Goal: Task Accomplishment & Management: Use online tool/utility

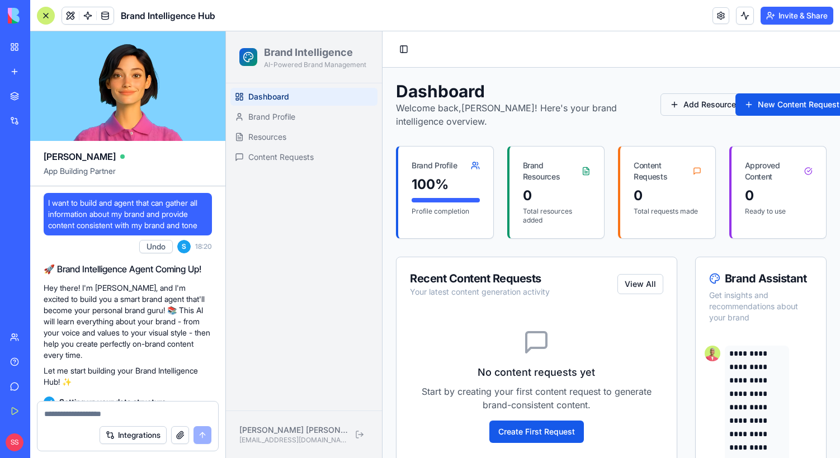
click at [699, 107] on button "Add Resource" at bounding box center [702, 104] width 85 height 22
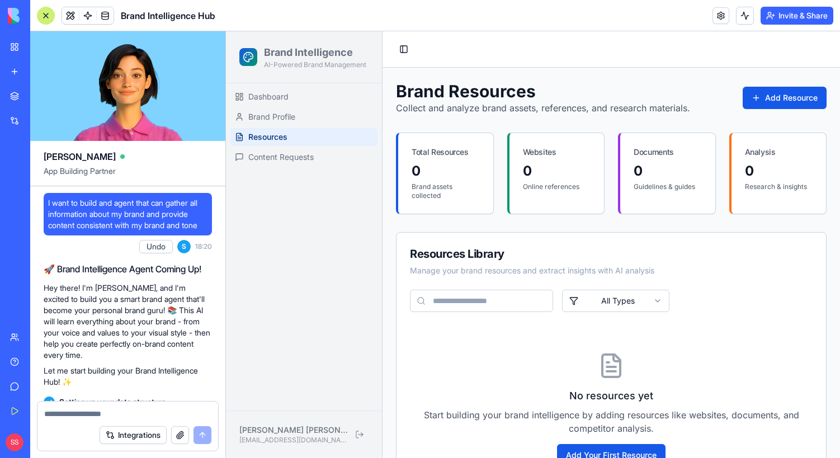
scroll to position [63, 0]
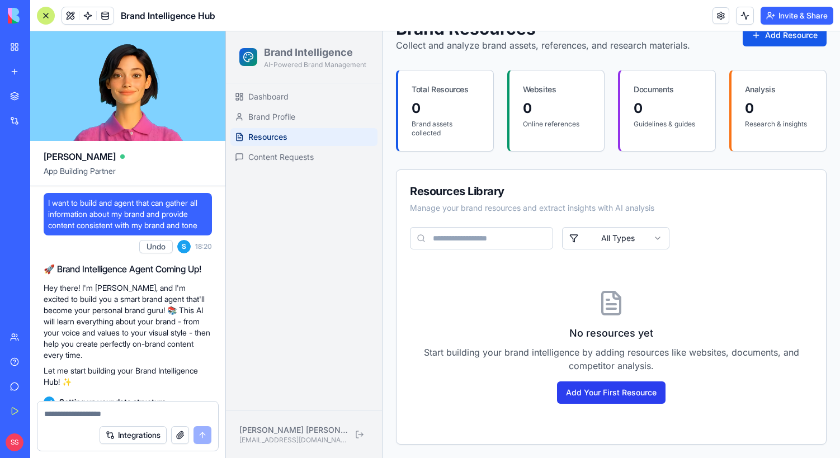
click at [639, 384] on button "Add Your First Resource" at bounding box center [611, 392] width 108 height 22
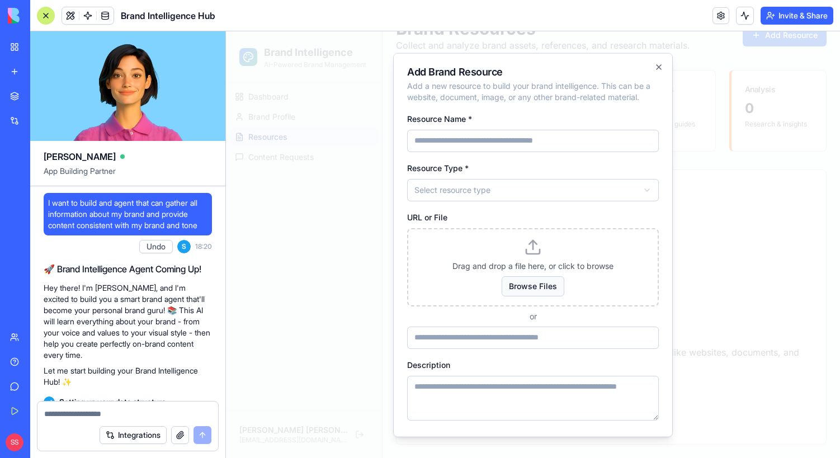
click at [524, 282] on span "Browse Files" at bounding box center [533, 286] width 63 height 20
click at [226, 31] on input "Browse Files" at bounding box center [226, 31] width 0 height 0
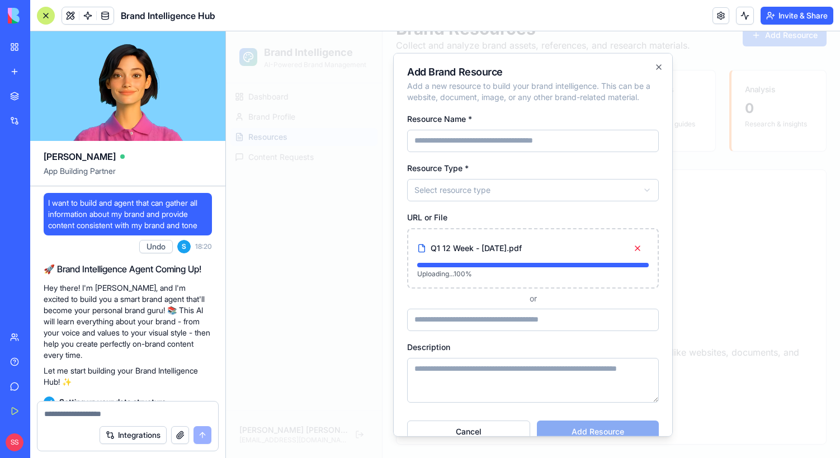
type input "**********"
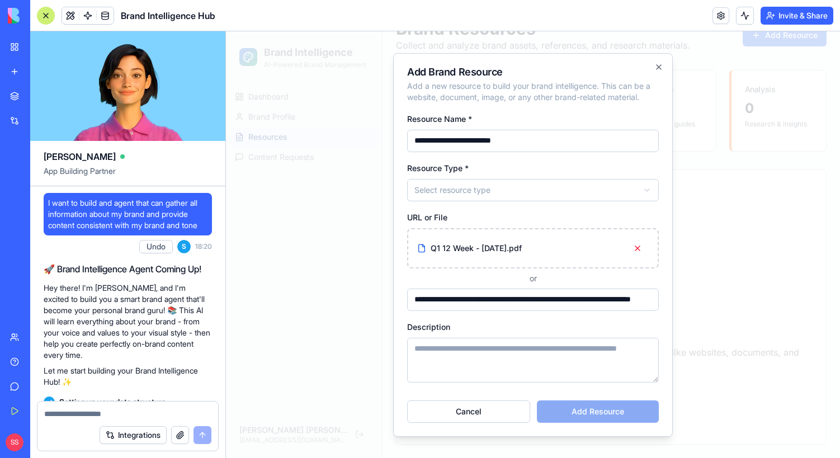
click at [528, 344] on textarea "Description" at bounding box center [533, 360] width 252 height 45
click at [545, 192] on body "**********" at bounding box center [533, 213] width 614 height 489
click at [541, 369] on textarea "Description" at bounding box center [533, 360] width 252 height 45
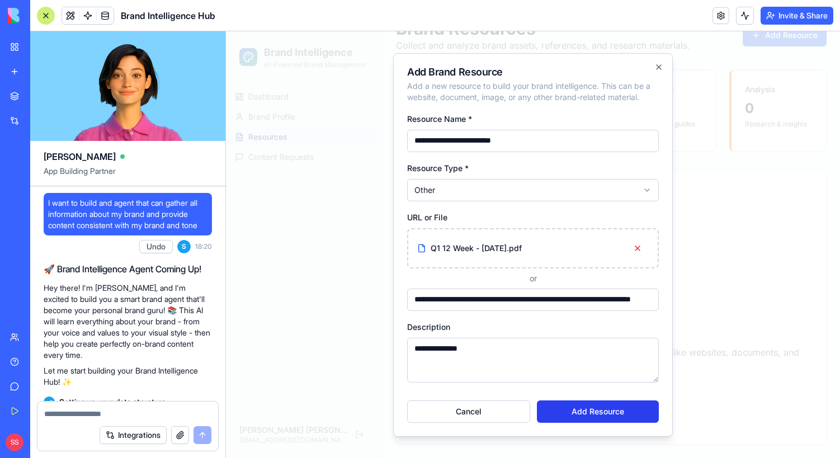
type textarea "**********"
click at [614, 410] on button "Add Resource" at bounding box center [598, 411] width 122 height 22
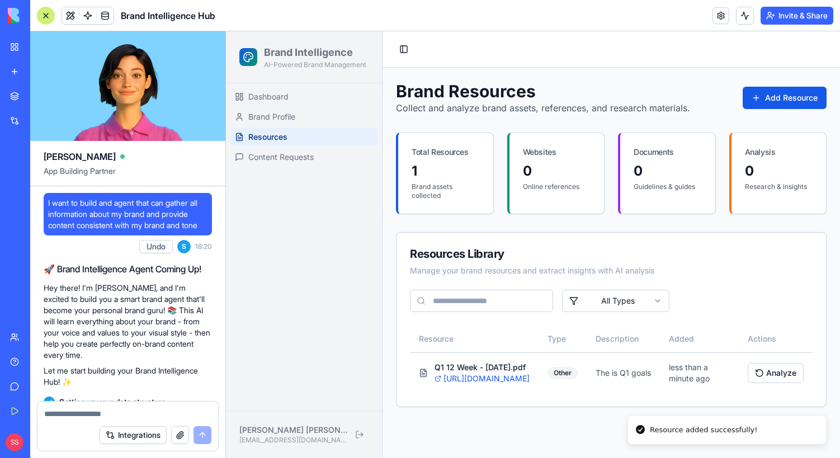
scroll to position [0, 0]
click at [787, 96] on button "Add Resource" at bounding box center [785, 98] width 84 height 22
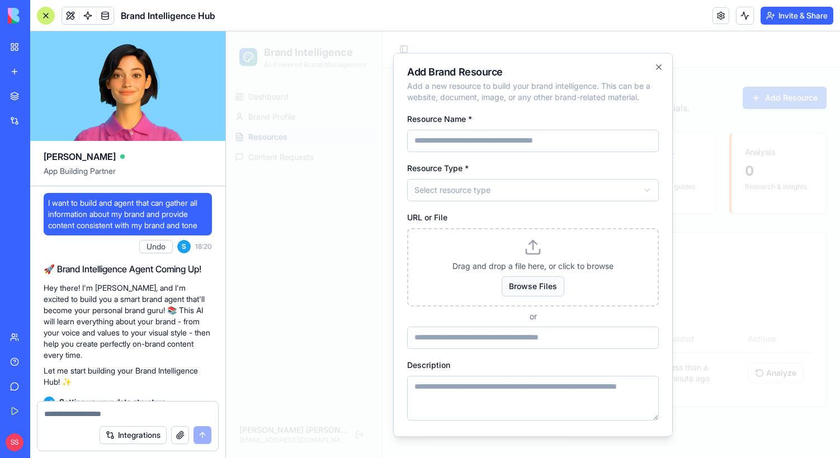
click at [528, 291] on span "Browse Files" at bounding box center [533, 286] width 63 height 20
click at [226, 31] on input "Browse Files" at bounding box center [226, 31] width 0 height 0
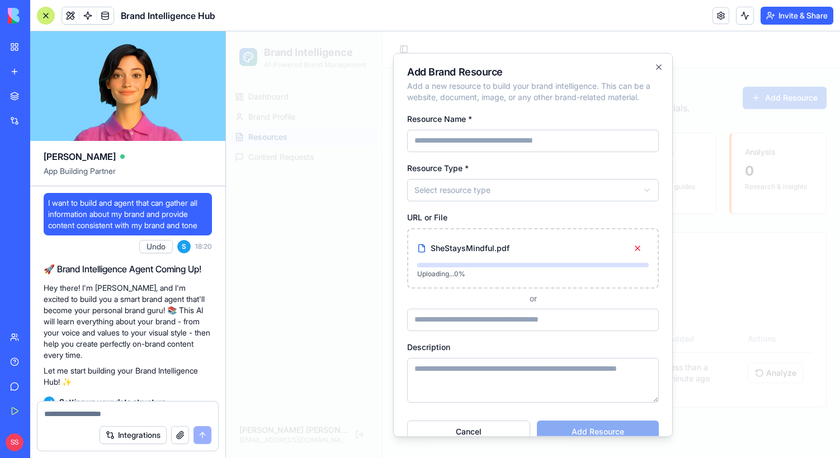
type input "**********"
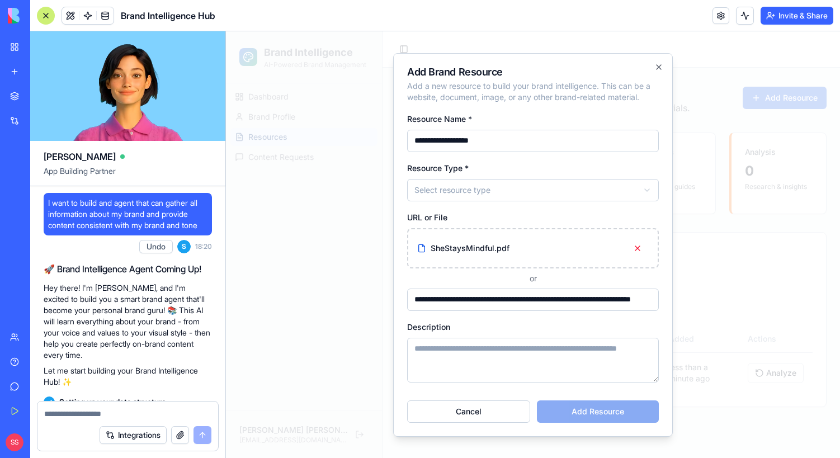
click at [511, 194] on body "**********" at bounding box center [533, 244] width 614 height 427
click at [447, 357] on textarea "Description" at bounding box center [533, 360] width 252 height 45
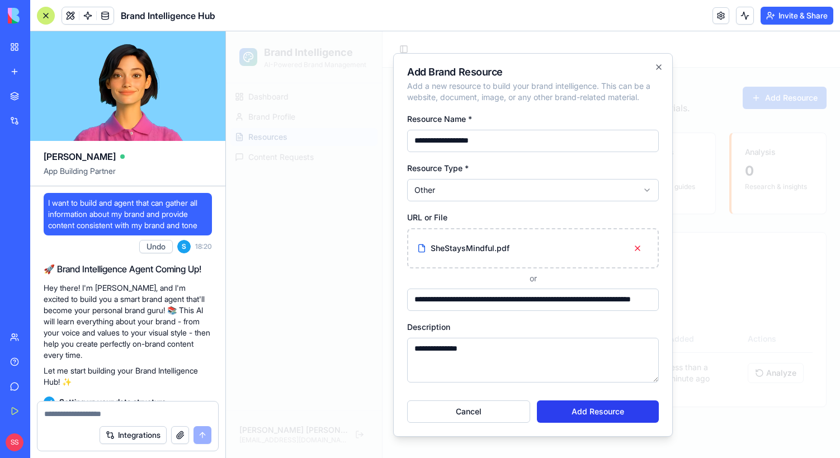
type textarea "**********"
click at [603, 409] on button "Add Resource" at bounding box center [598, 411] width 122 height 22
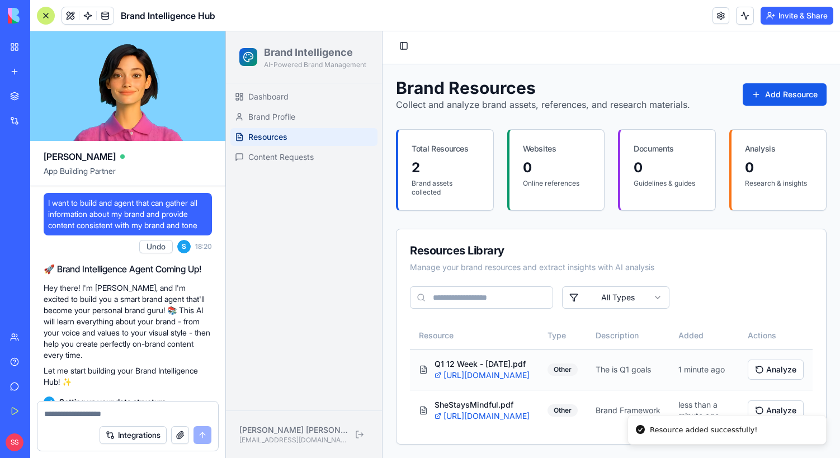
scroll to position [36, 0]
click at [761, 360] on button "Analyze" at bounding box center [776, 370] width 56 height 20
click at [289, 118] on span "Brand Profile" at bounding box center [271, 116] width 47 height 11
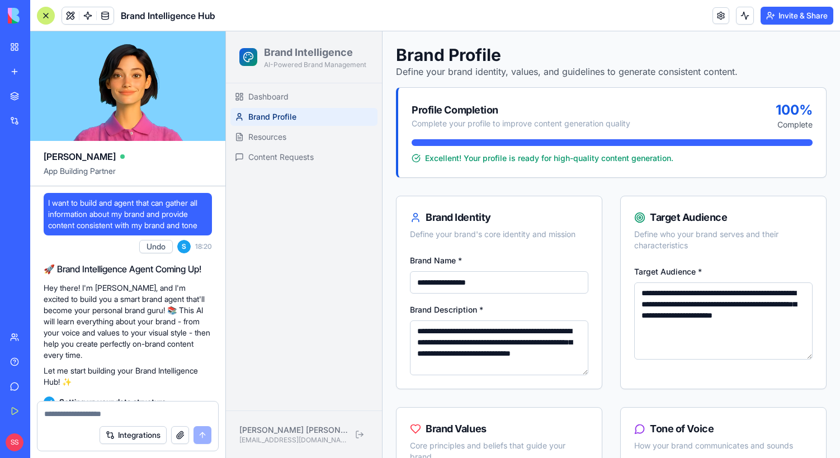
click at [495, 279] on input "**********" at bounding box center [499, 282] width 178 height 22
type input "**********"
click at [718, 20] on link at bounding box center [720, 15] width 17 height 17
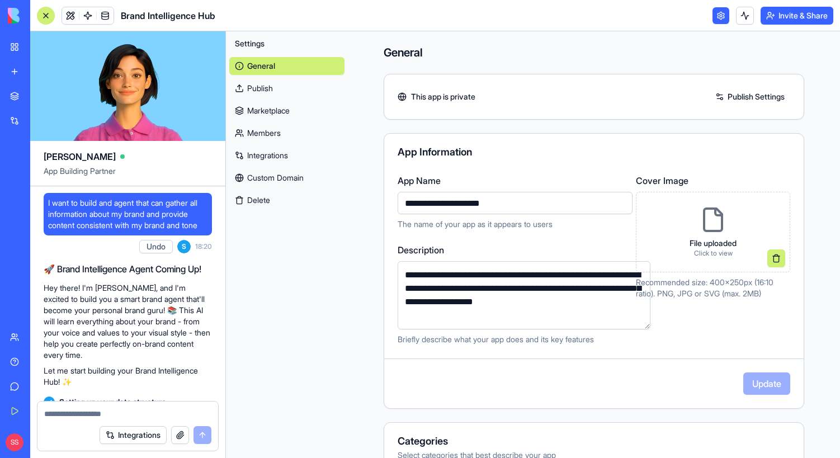
click at [290, 112] on link "Marketplace" at bounding box center [286, 111] width 115 height 18
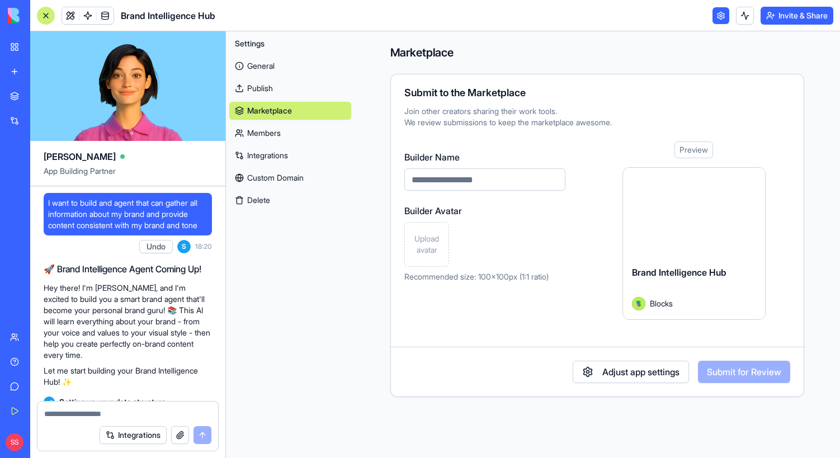
click at [263, 152] on link "Integrations" at bounding box center [290, 156] width 122 height 18
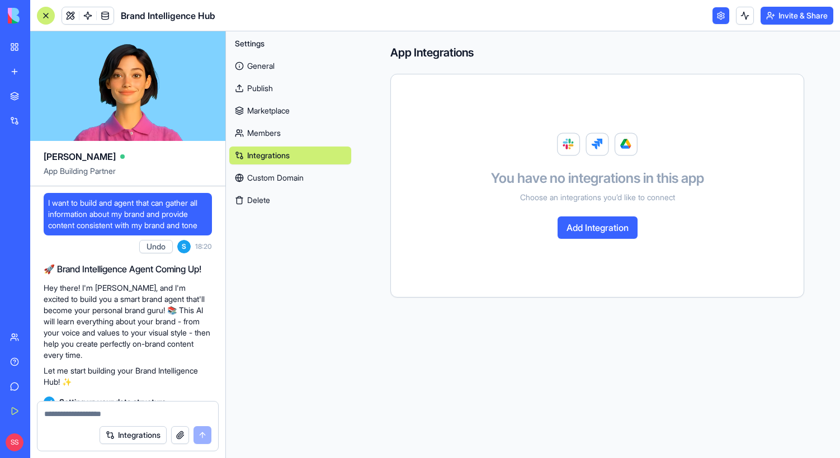
scroll to position [209, 0]
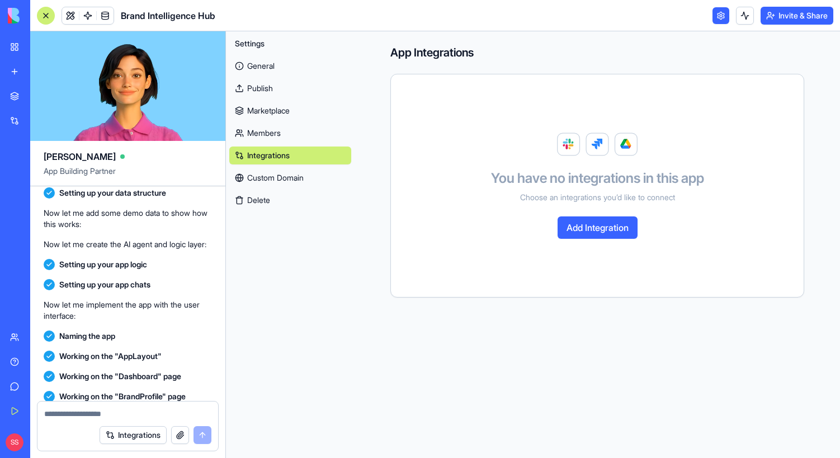
click at [145, 438] on button "Integrations" at bounding box center [133, 435] width 67 height 18
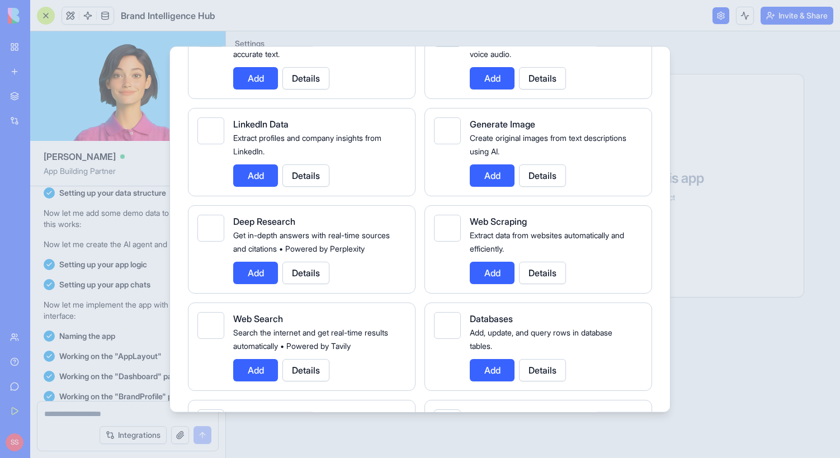
scroll to position [1611, 0]
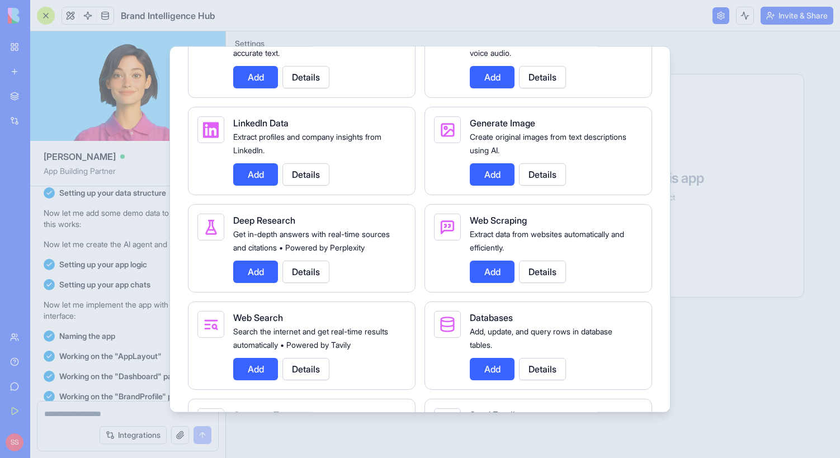
click at [258, 283] on button "Add" at bounding box center [255, 272] width 45 height 22
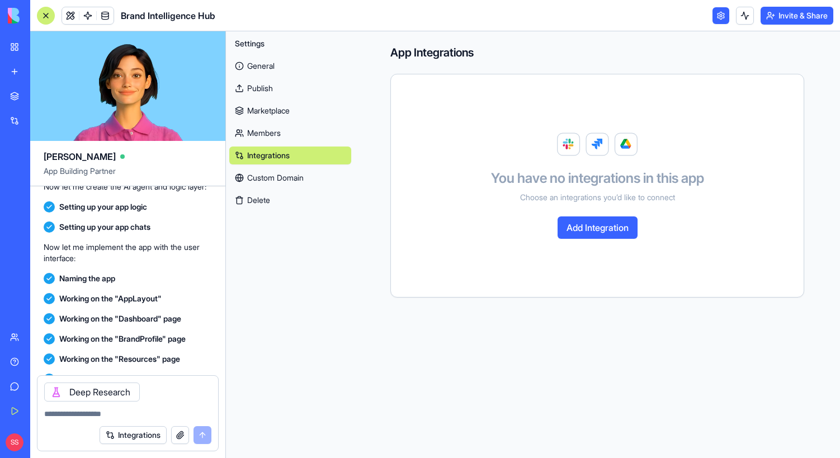
scroll to position [305, 0]
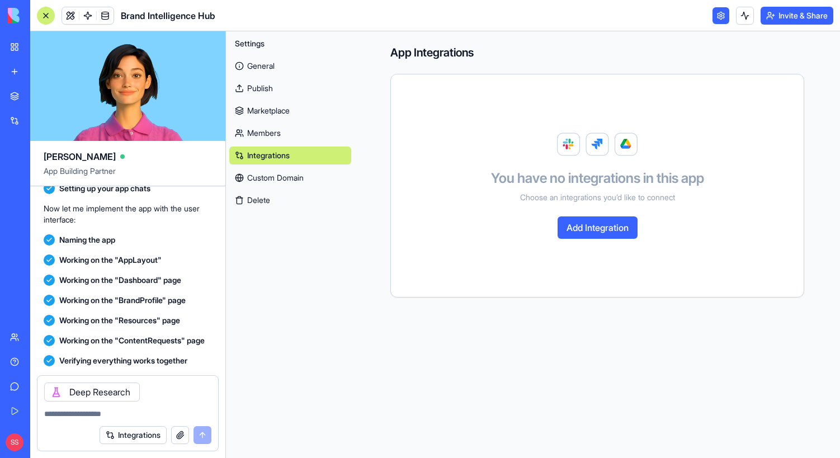
click at [124, 434] on button "Integrations" at bounding box center [133, 435] width 67 height 18
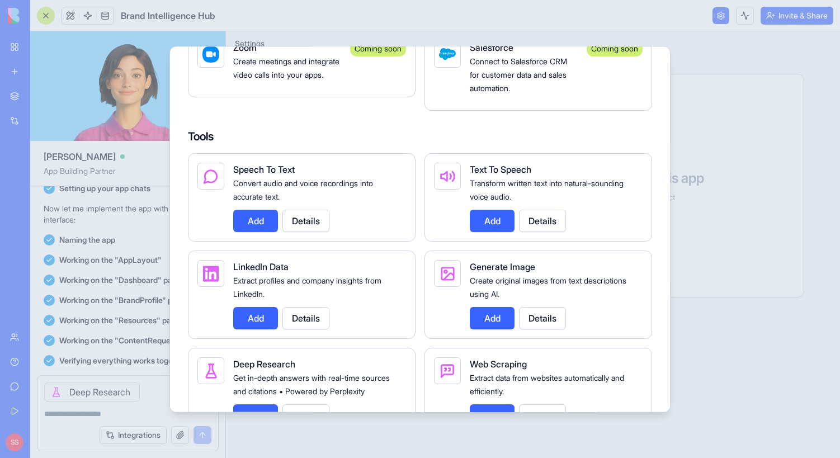
scroll to position [1749, 0]
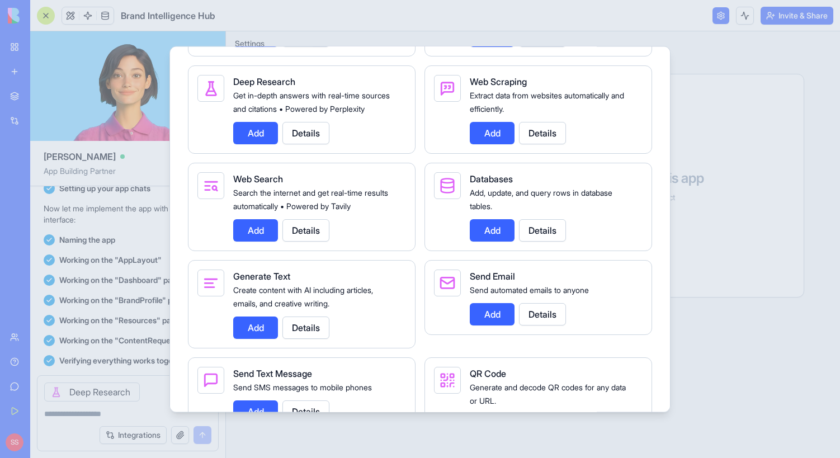
click at [489, 135] on button "Add" at bounding box center [492, 133] width 45 height 22
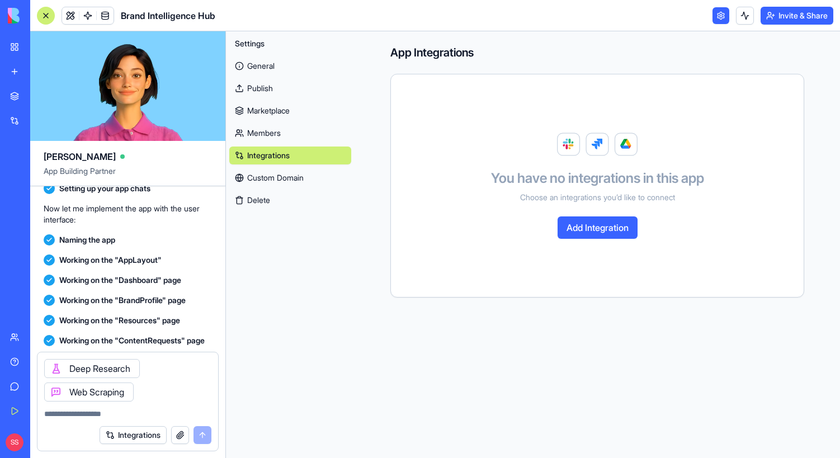
click at [145, 432] on button "Integrations" at bounding box center [133, 435] width 67 height 18
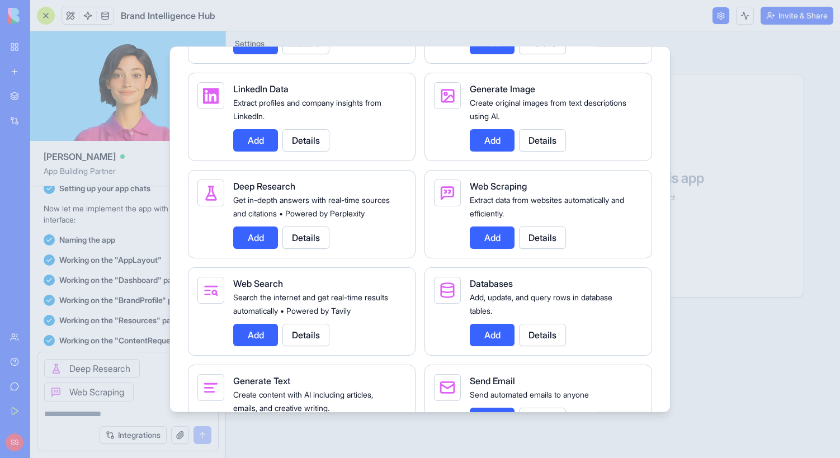
scroll to position [1666, 0]
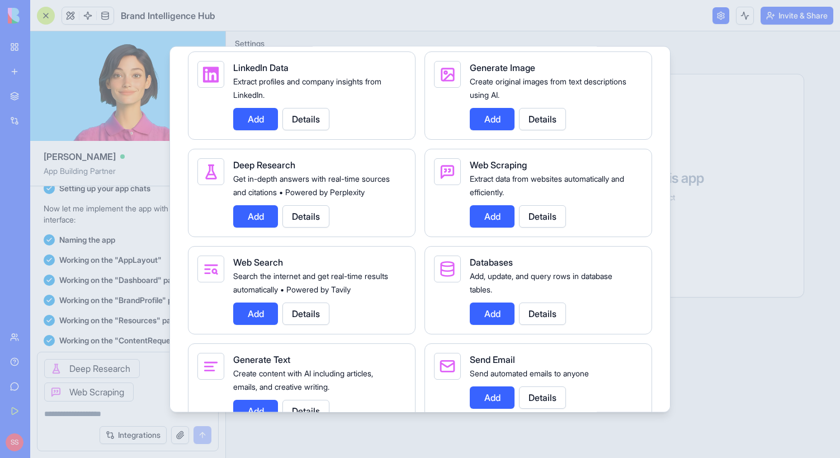
click at [267, 325] on button "Add" at bounding box center [255, 314] width 45 height 22
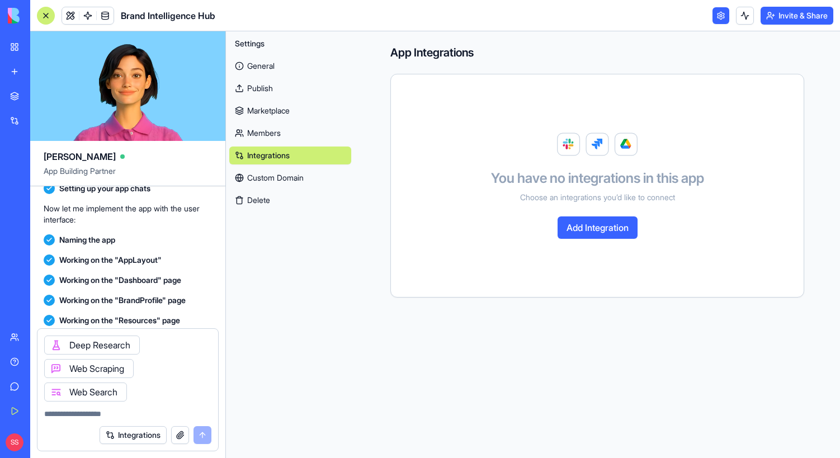
click at [133, 432] on button "Integrations" at bounding box center [133, 435] width 67 height 18
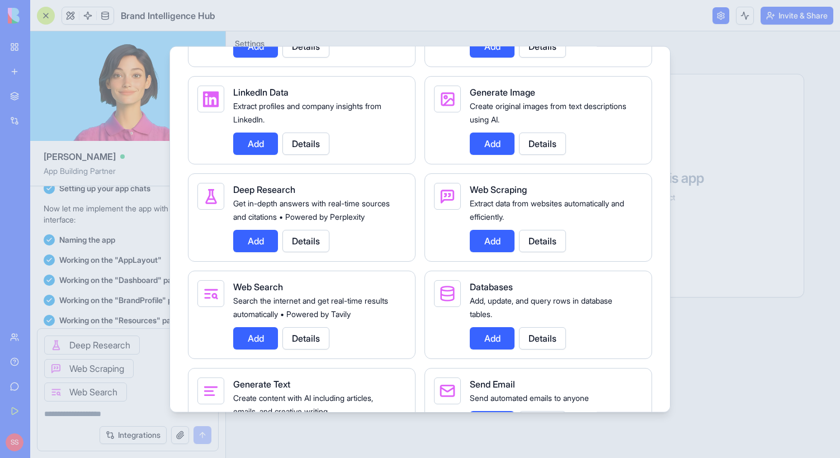
scroll to position [1738, 0]
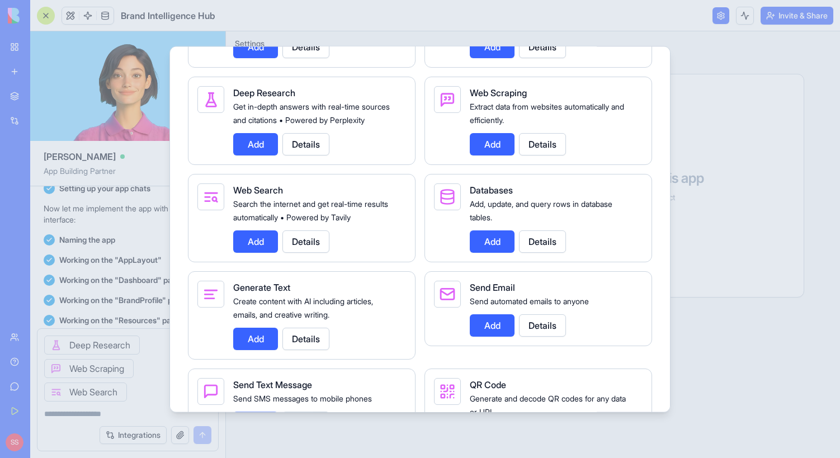
click at [490, 253] on button "Add" at bounding box center [492, 241] width 45 height 22
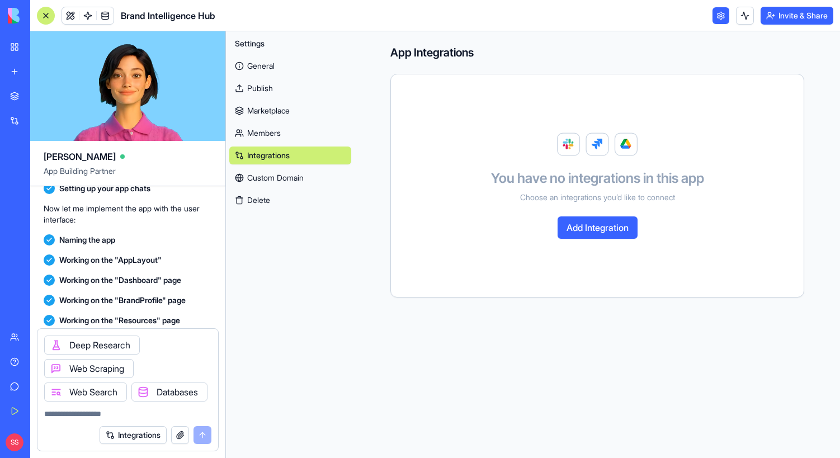
click at [135, 427] on button "Integrations" at bounding box center [133, 435] width 67 height 18
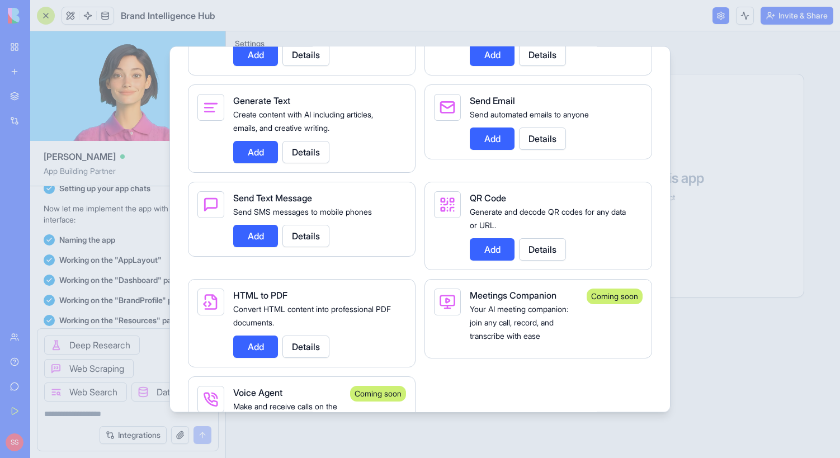
scroll to position [1921, 0]
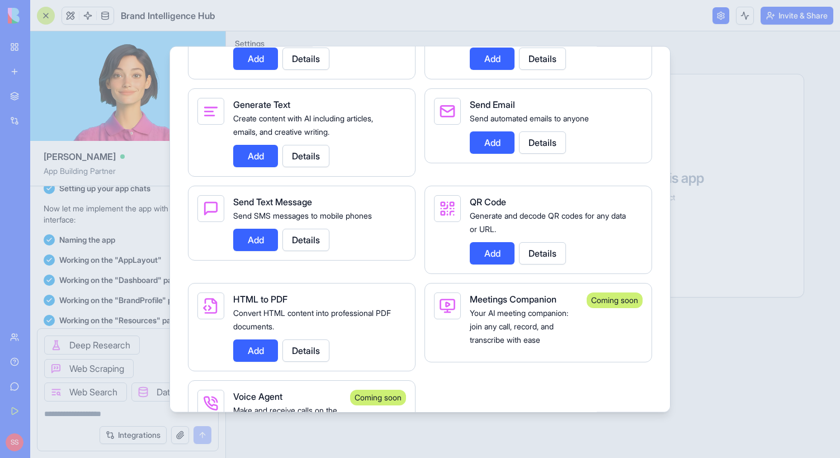
click at [258, 167] on button "Add" at bounding box center [255, 156] width 45 height 22
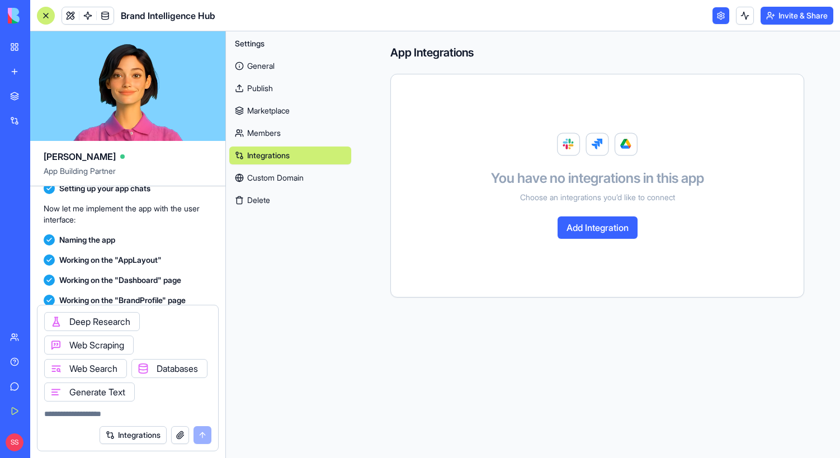
click at [203, 434] on div "Integrations" at bounding box center [156, 435] width 112 height 18
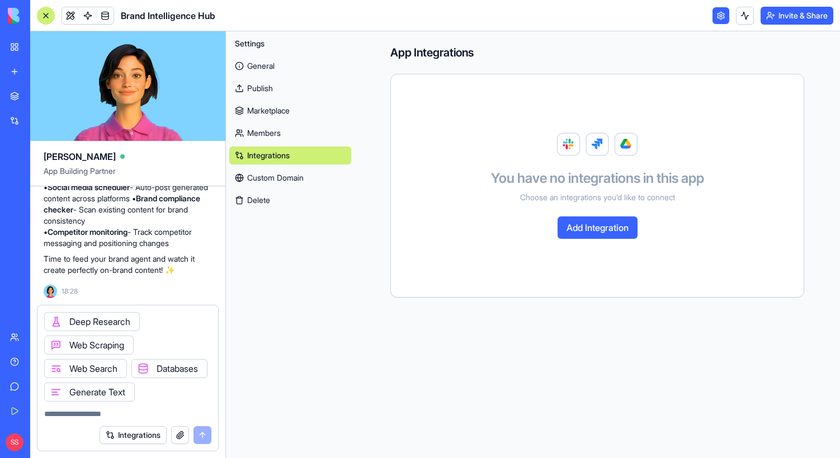
scroll to position [648, 0]
click at [63, 413] on textarea at bounding box center [127, 413] width 167 height 11
type textarea "**********"
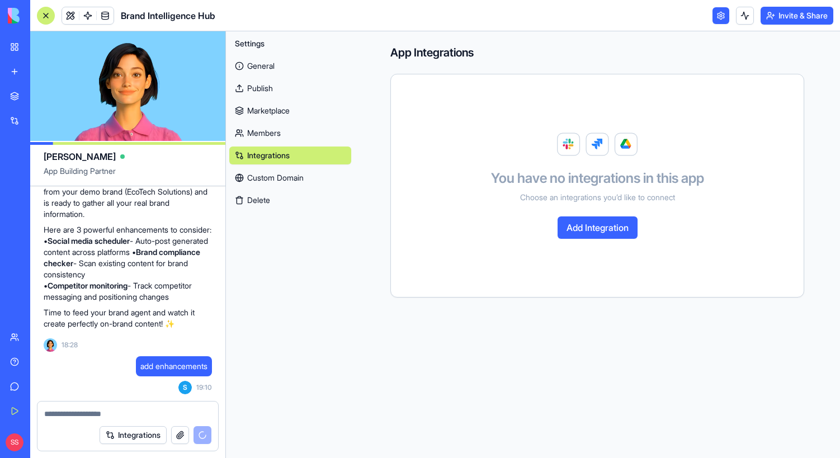
click at [577, 230] on button "Add Integration" at bounding box center [598, 227] width 80 height 22
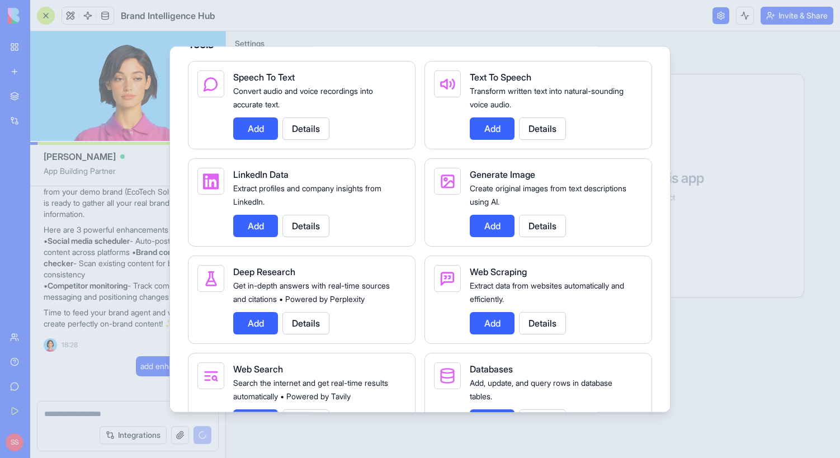
scroll to position [1727, 0]
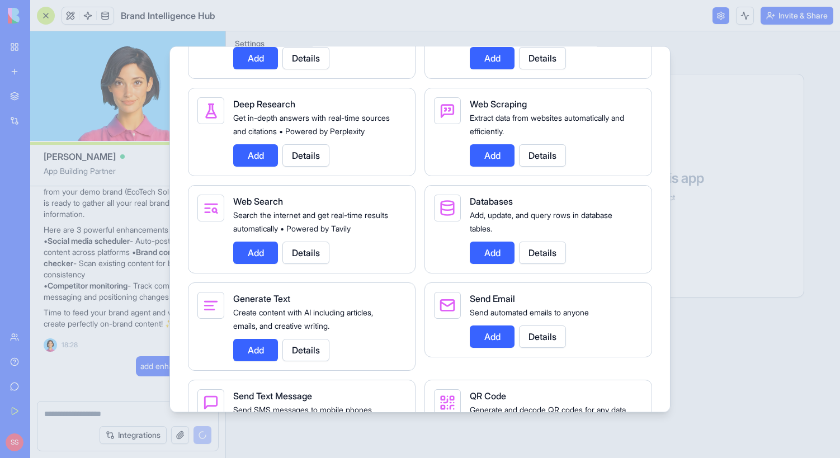
click at [501, 152] on button "Add" at bounding box center [492, 155] width 45 height 22
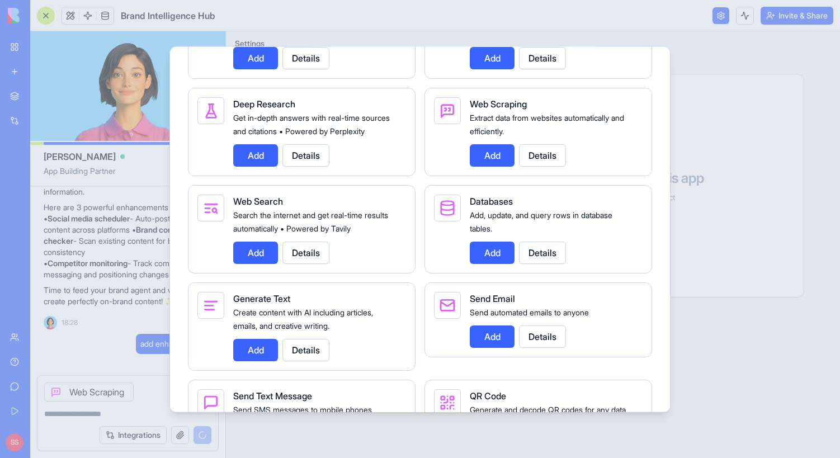
scroll to position [596, 0]
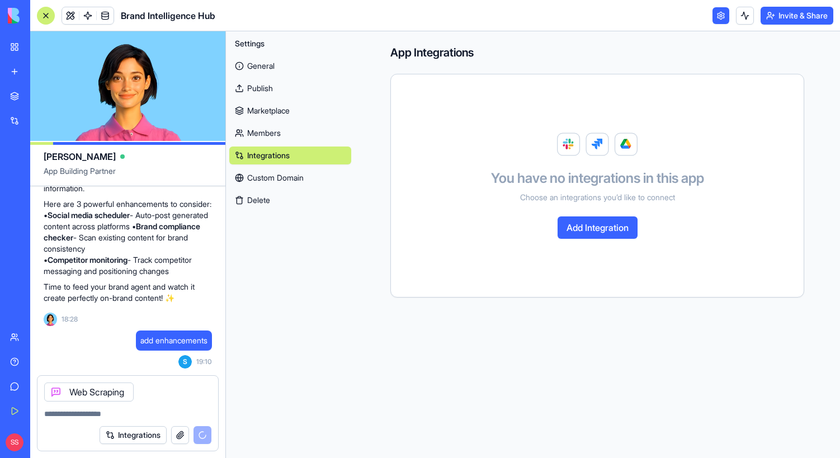
click at [82, 415] on textarea at bounding box center [127, 413] width 167 height 11
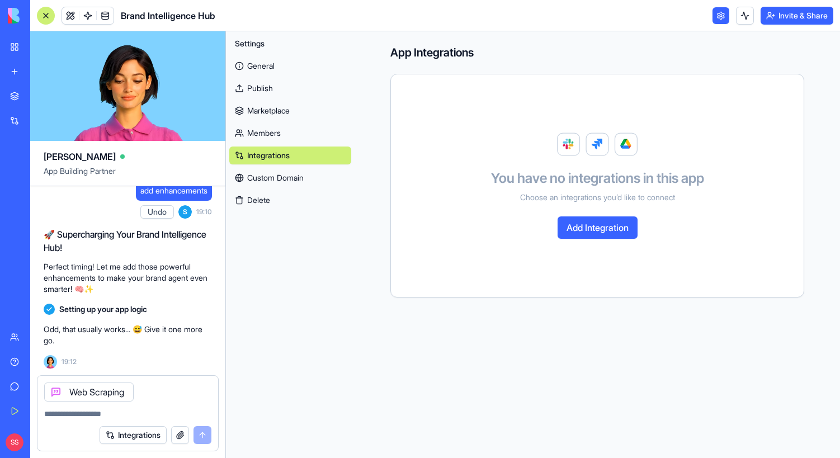
scroll to position [746, 0]
type textarea "**********"
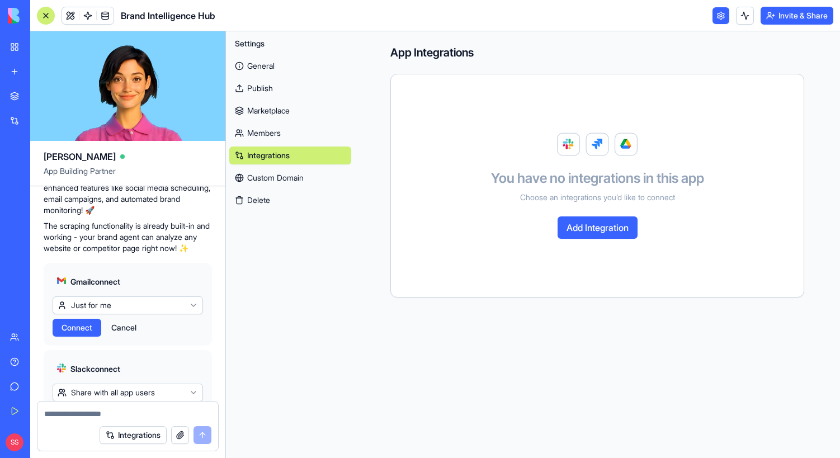
scroll to position [1489, 0]
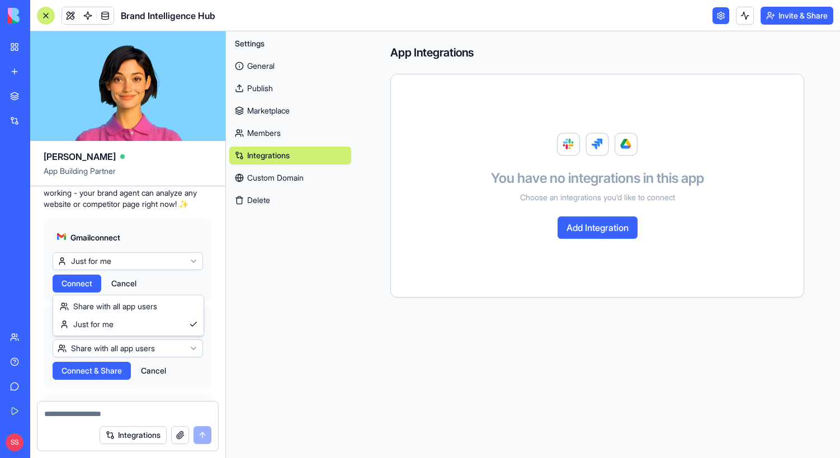
click at [157, 285] on html "BETA My Workspace New app Marketplace Integrations Recent Untitled App AI Logo …" at bounding box center [420, 229] width 840 height 458
click at [157, 254] on html "BETA My Workspace New app Marketplace Integrations Recent Untitled App AI Logo …" at bounding box center [420, 229] width 840 height 458
click at [81, 289] on span "Connect" at bounding box center [77, 283] width 31 height 11
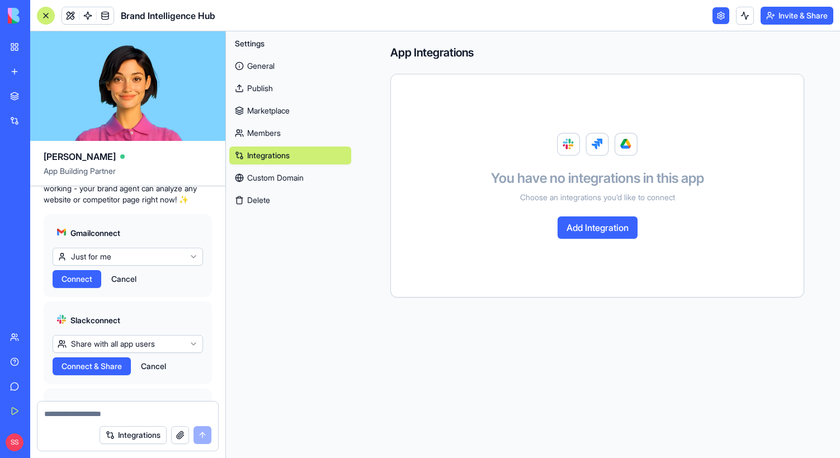
scroll to position [1485, 0]
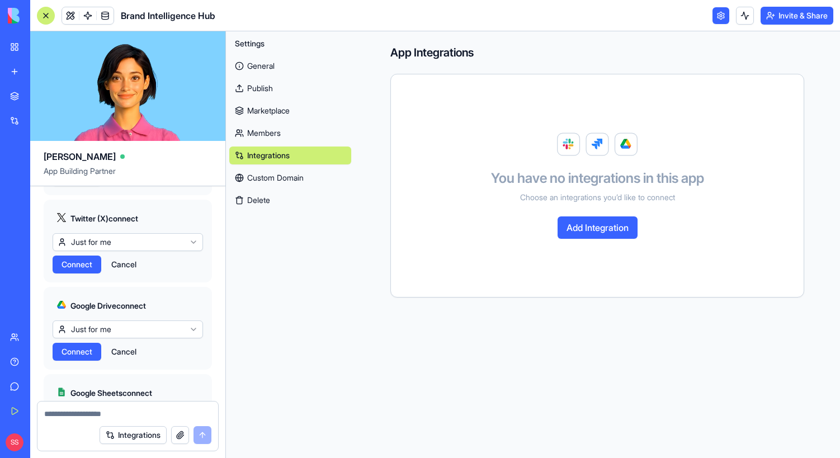
scroll to position [1788, 0]
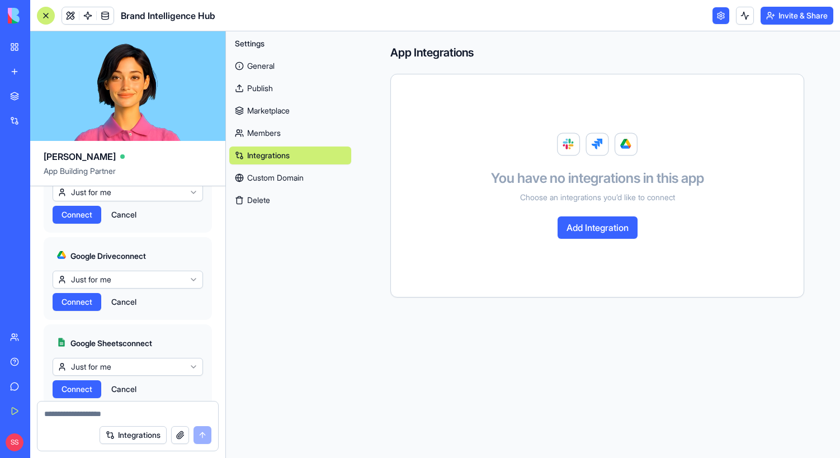
click at [79, 308] on span "Connect" at bounding box center [77, 301] width 31 height 11
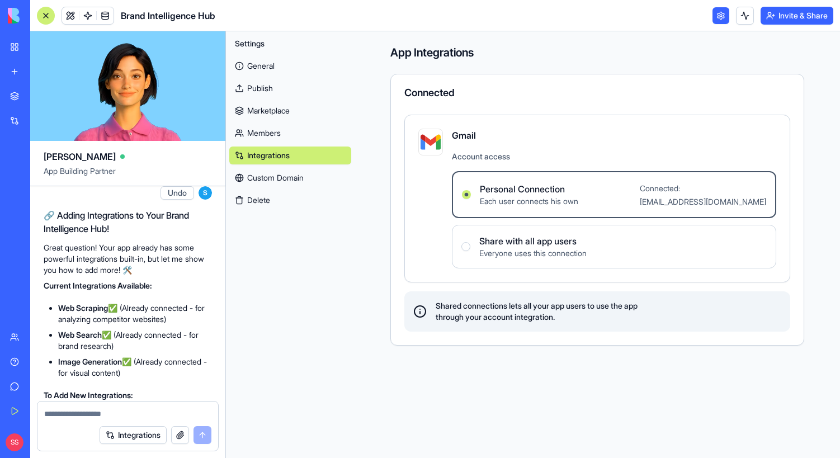
scroll to position [920, 0]
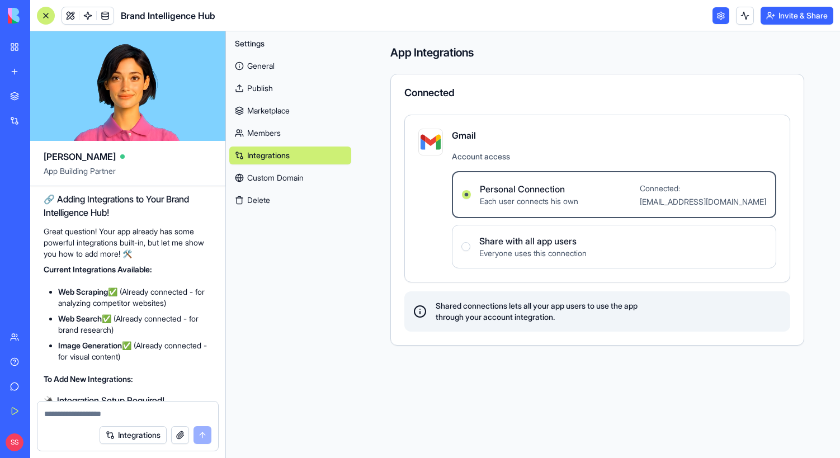
click at [291, 156] on link "Integrations" at bounding box center [290, 156] width 122 height 18
click at [273, 180] on link "Custom Domain" at bounding box center [290, 178] width 122 height 18
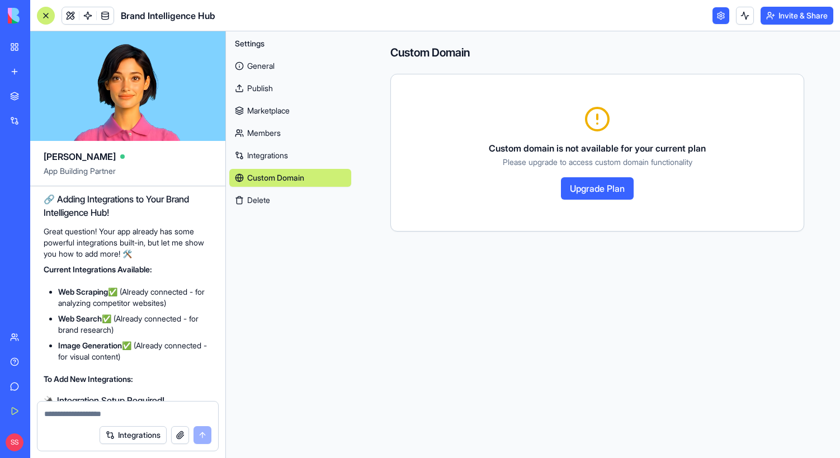
click at [274, 147] on link "Integrations" at bounding box center [290, 156] width 122 height 18
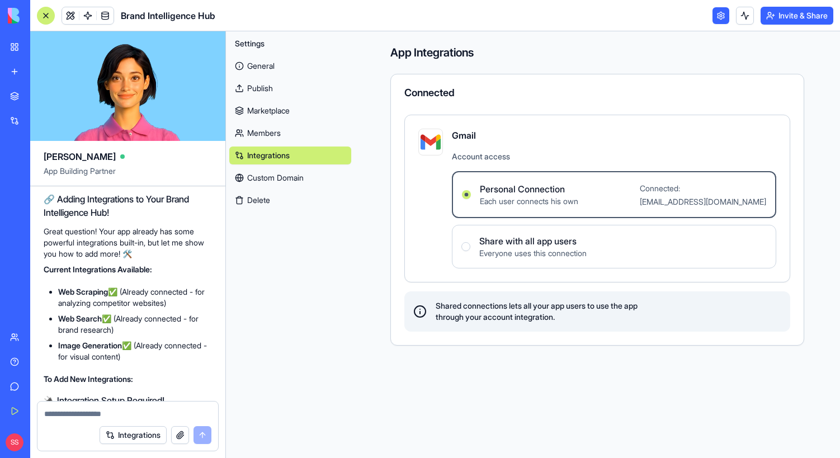
click at [261, 108] on link "Marketplace" at bounding box center [290, 111] width 122 height 18
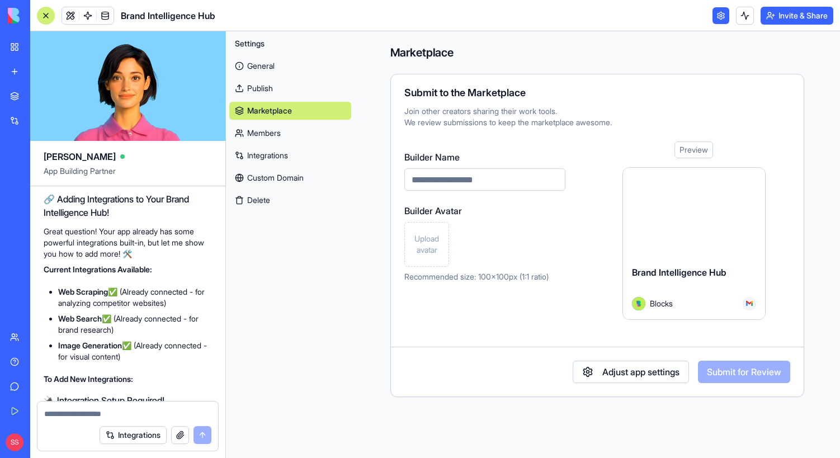
click at [262, 79] on link "Publish" at bounding box center [290, 88] width 122 height 18
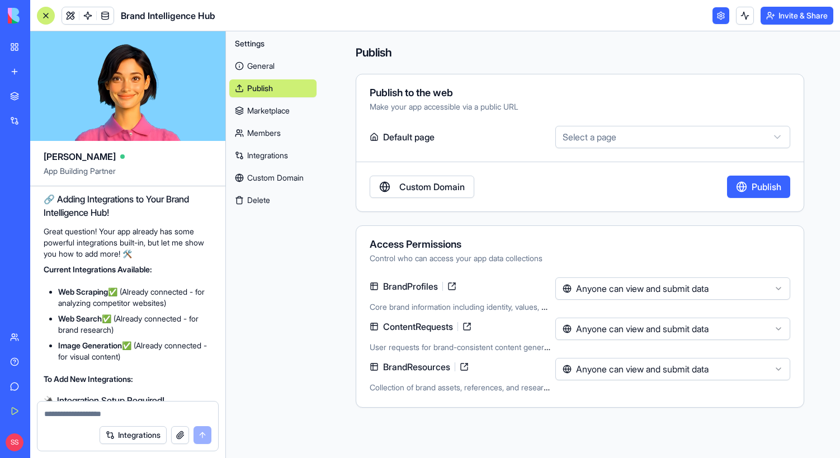
click at [596, 152] on div "**********" at bounding box center [580, 143] width 449 height 138
click at [596, 143] on html "BETA My Workspace New app Marketplace Integrations Recent Brand Intelligence Hu…" at bounding box center [420, 229] width 840 height 458
click at [495, 140] on html "BETA My Workspace New app Marketplace Integrations Recent Brand Intelligence Hu…" at bounding box center [420, 229] width 840 height 458
click at [257, 69] on link "General" at bounding box center [272, 66] width 87 height 18
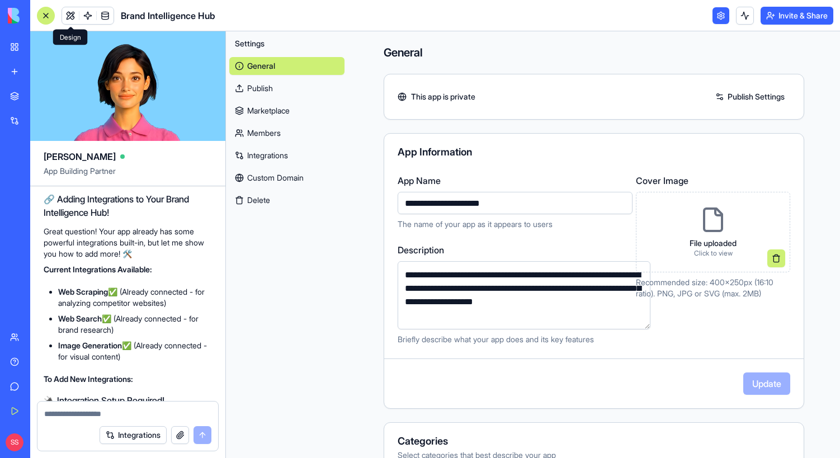
click at [71, 15] on link at bounding box center [70, 15] width 17 height 17
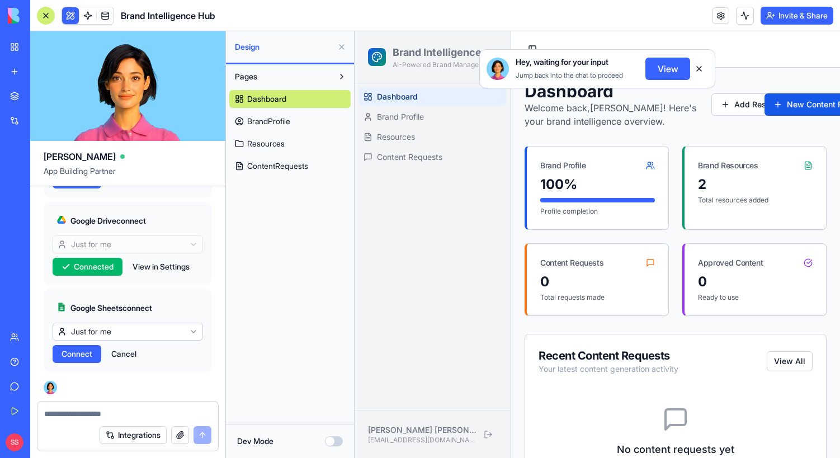
scroll to position [1846, 0]
click at [662, 79] on button "View" at bounding box center [667, 69] width 45 height 22
click at [658, 70] on button "View" at bounding box center [667, 69] width 45 height 22
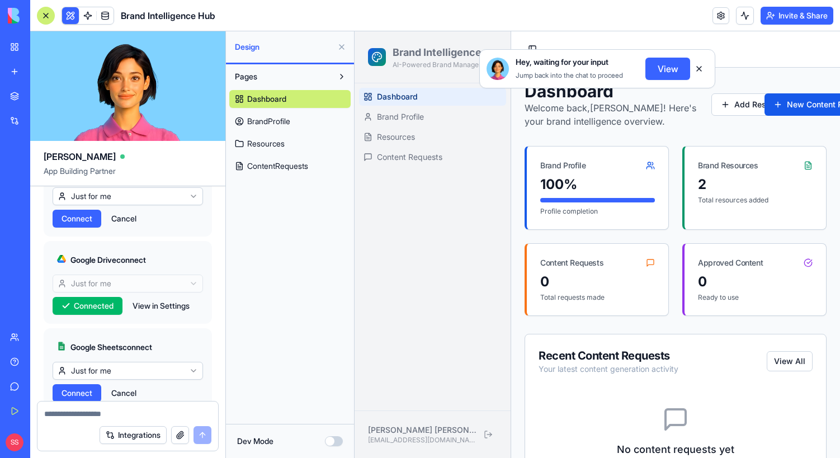
scroll to position [1712, 0]
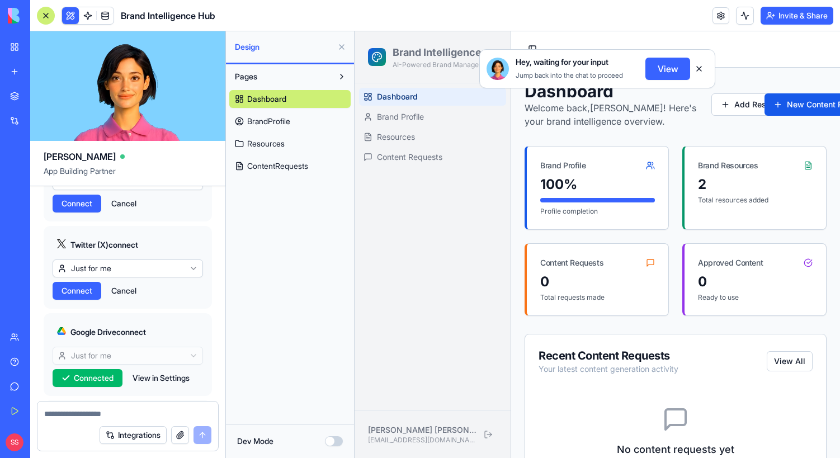
click at [123, 300] on button "Cancel" at bounding box center [124, 291] width 36 height 18
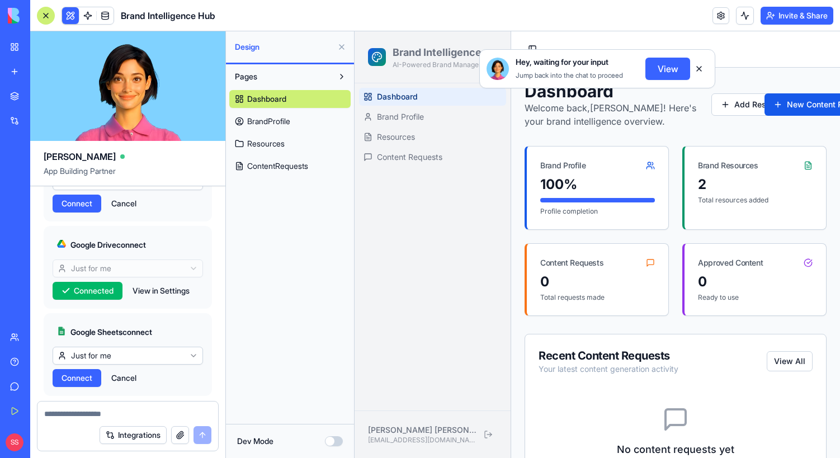
click at [124, 221] on div "Linkedin connect Just for me Connect Cancel" at bounding box center [128, 180] width 168 height 83
click at [125, 213] on button "Cancel" at bounding box center [124, 204] width 36 height 18
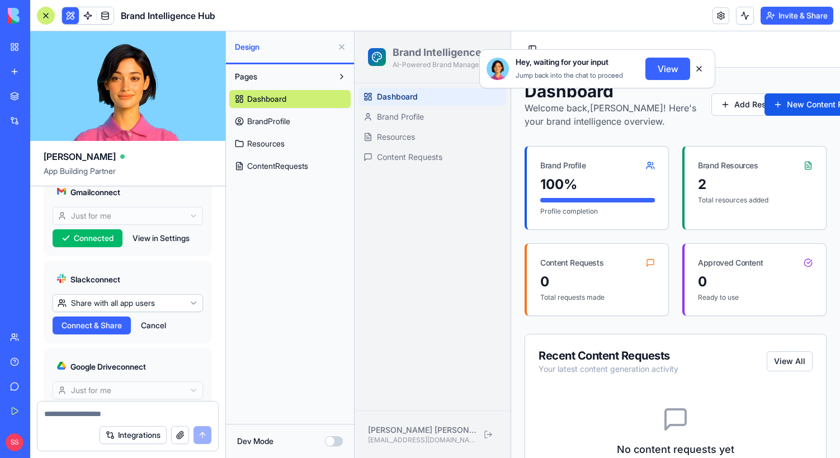
scroll to position [1671, 0]
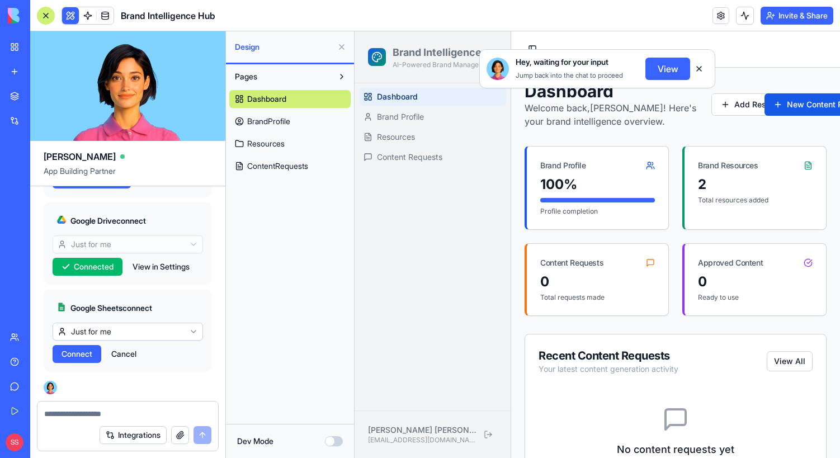
click at [123, 352] on button "Cancel" at bounding box center [124, 354] width 36 height 18
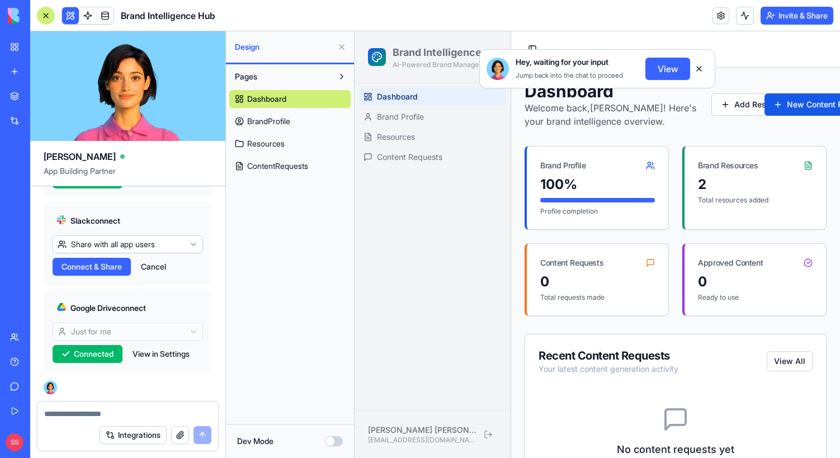
scroll to position [1584, 0]
click at [154, 270] on button "Cancel" at bounding box center [153, 267] width 36 height 18
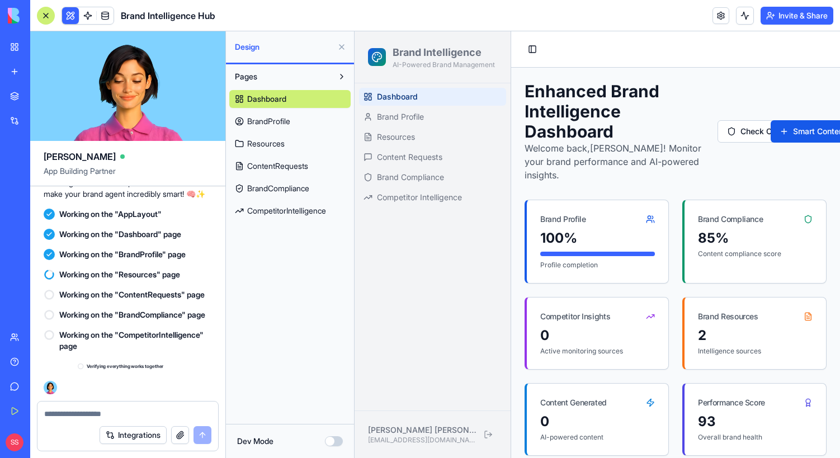
scroll to position [1790, 0]
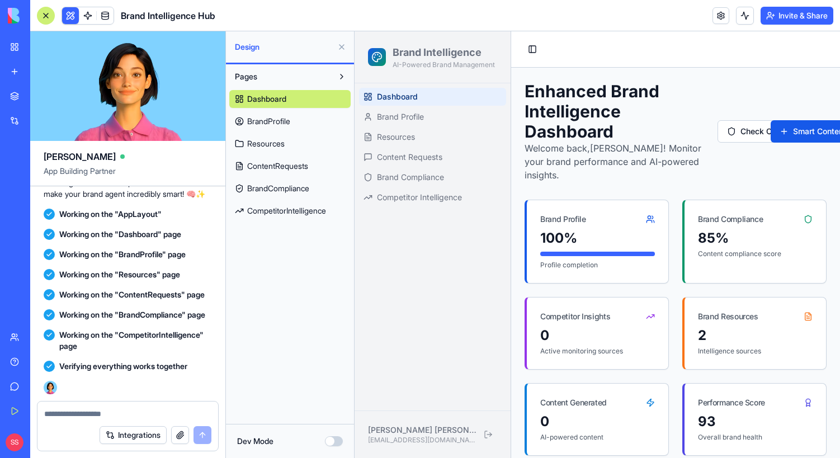
click at [341, 48] on button at bounding box center [342, 47] width 18 height 18
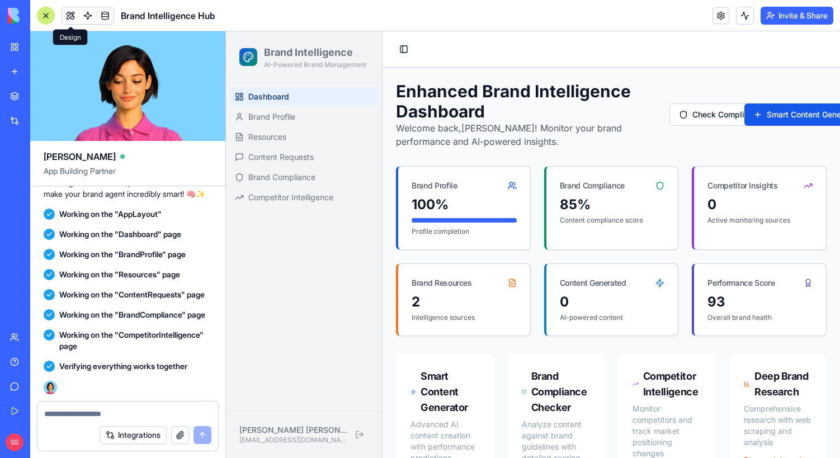
click at [402, 51] on button "Toggle Sidebar" at bounding box center [404, 49] width 16 height 16
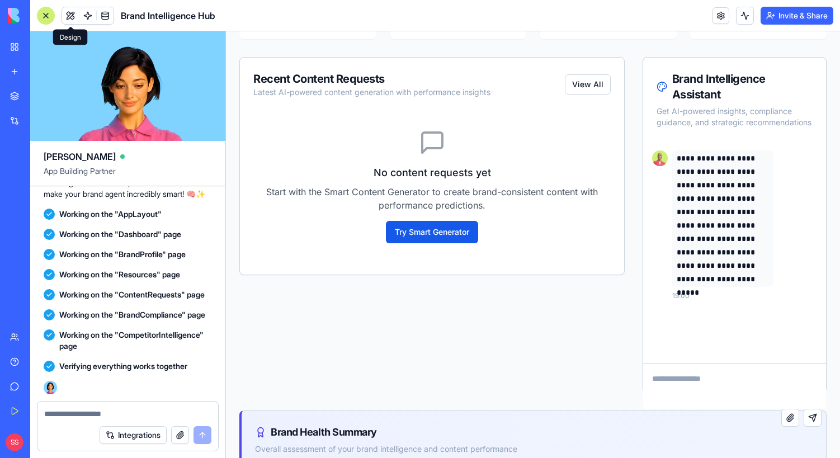
scroll to position [413, 0]
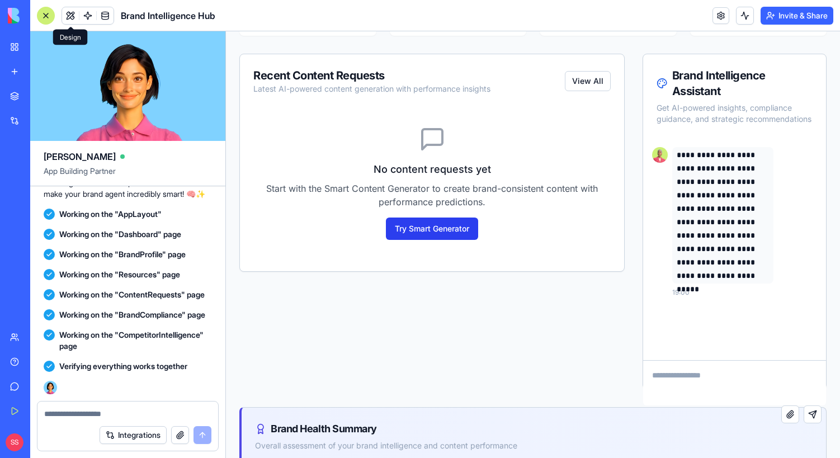
click at [438, 236] on button "Try Smart Generator" at bounding box center [432, 229] width 92 height 22
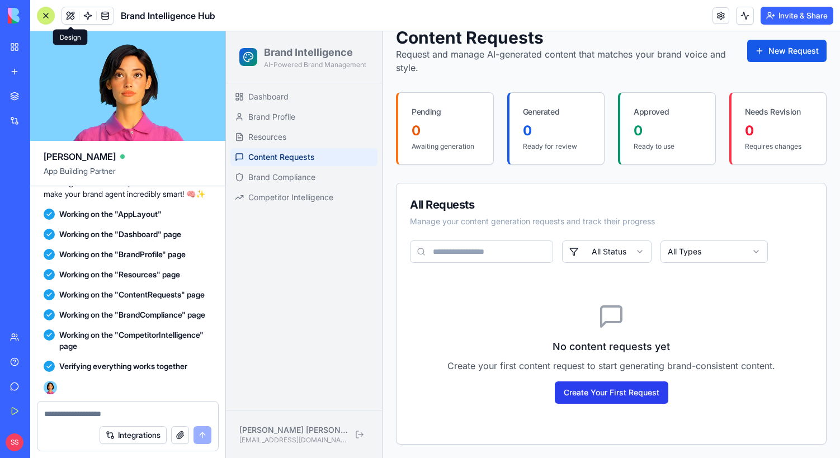
click at [591, 393] on button "Create Your First Request" at bounding box center [612, 392] width 114 height 22
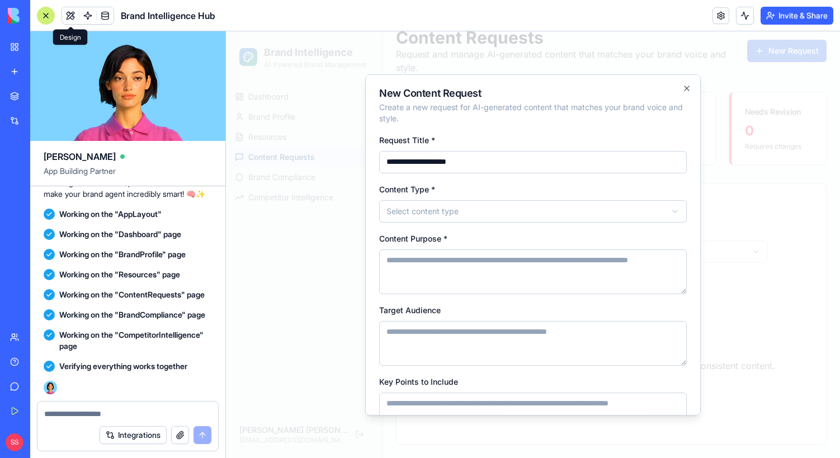
type input "**********"
click at [530, 221] on body "**********" at bounding box center [533, 218] width 614 height 480
click at [475, 211] on body "**********" at bounding box center [533, 218] width 614 height 480
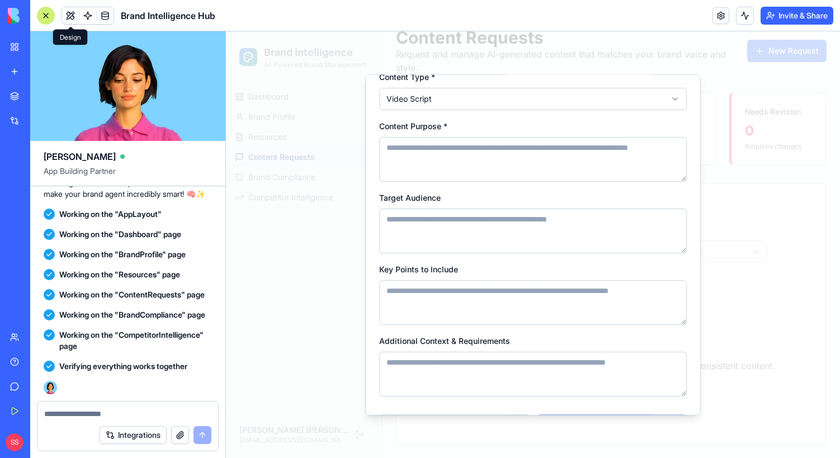
scroll to position [88, 0]
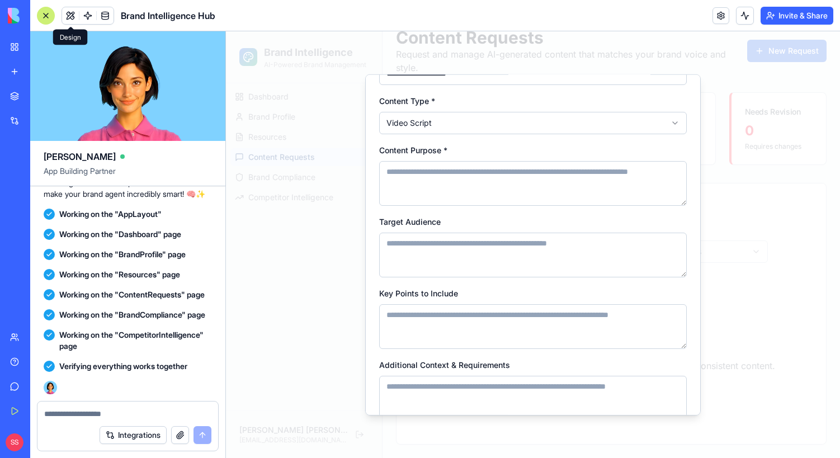
click at [437, 196] on textarea "Content Purpose *" at bounding box center [533, 183] width 308 height 45
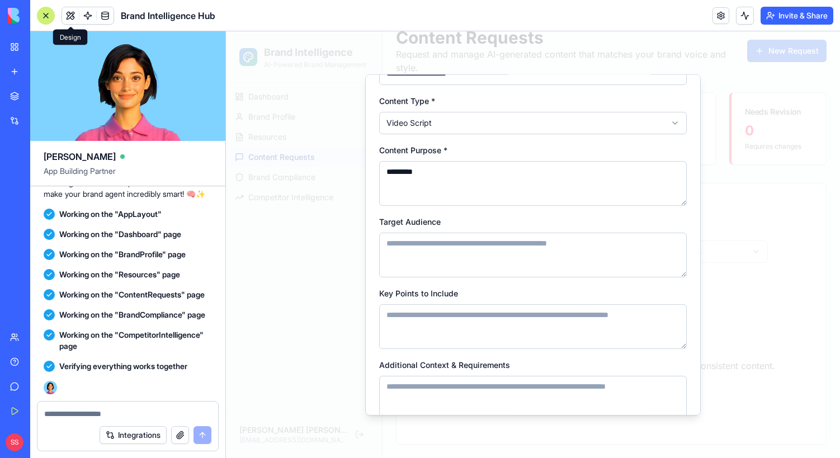
type textarea "*********"
click at [414, 254] on textarea "Target Audience" at bounding box center [533, 254] width 308 height 45
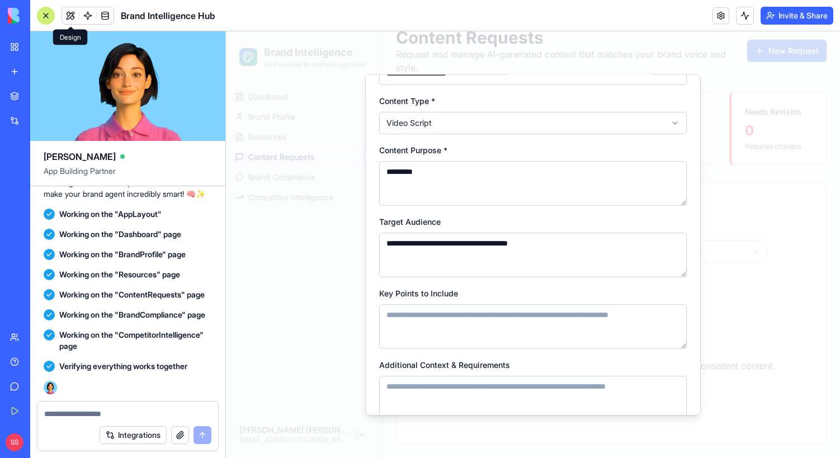
type textarea "**********"
click at [423, 321] on textarea "Key Points to Include" at bounding box center [533, 326] width 308 height 45
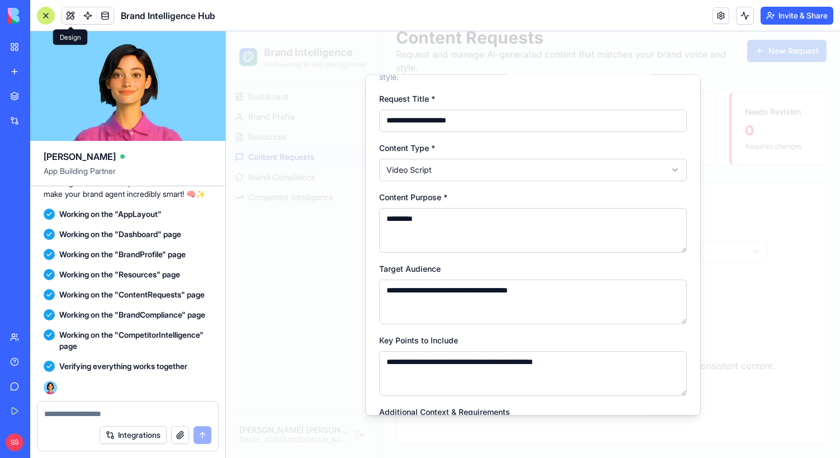
scroll to position [0, 0]
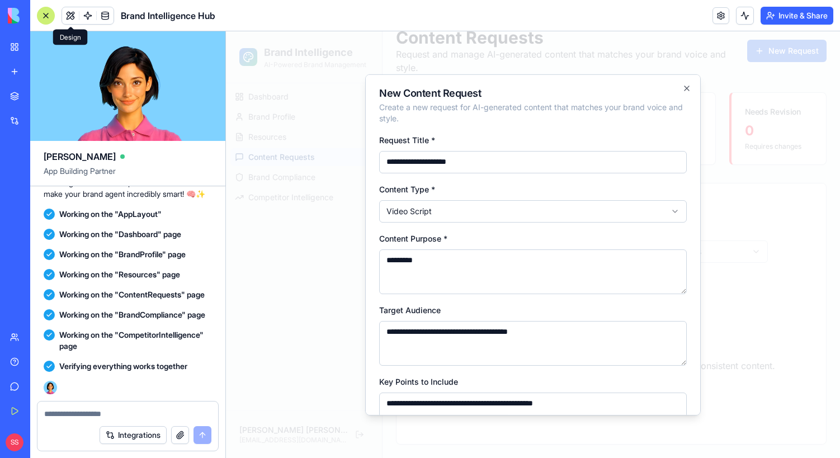
type textarea "**********"
click at [471, 168] on input "**********" at bounding box center [533, 161] width 308 height 22
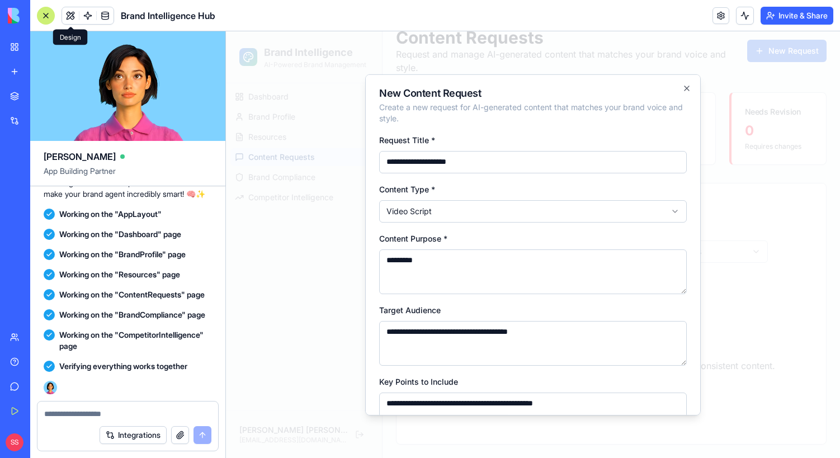
click at [471, 168] on input "**********" at bounding box center [533, 161] width 308 height 22
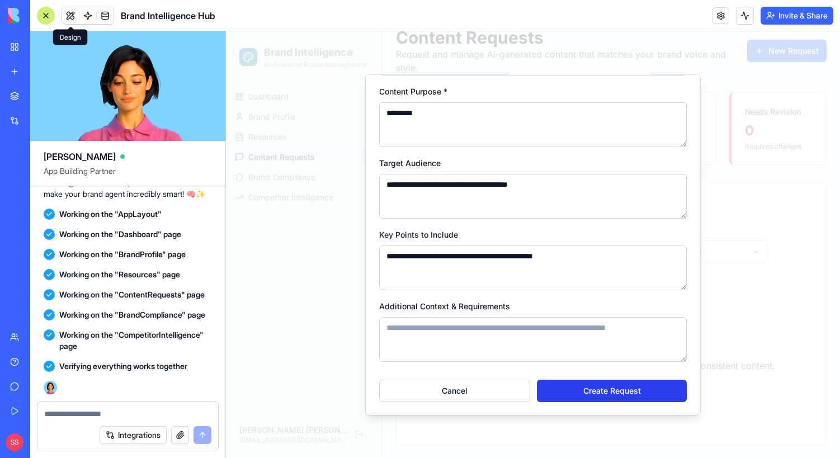
type input "**********"
click at [598, 386] on button "Create Request" at bounding box center [612, 390] width 150 height 22
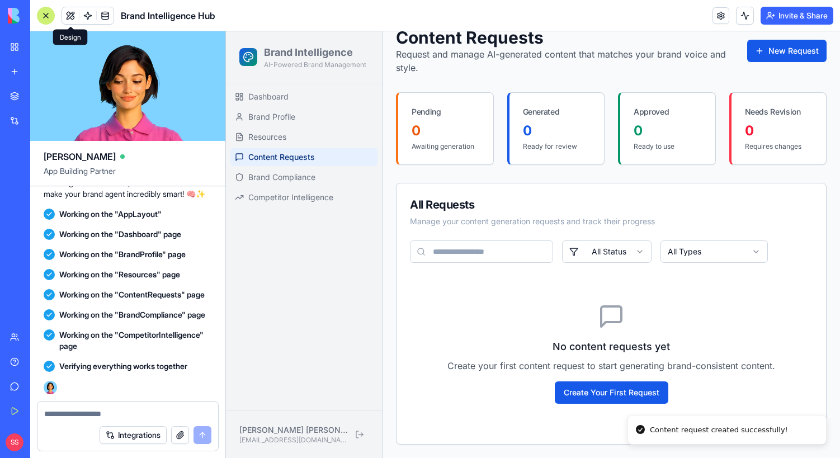
scroll to position [13, 0]
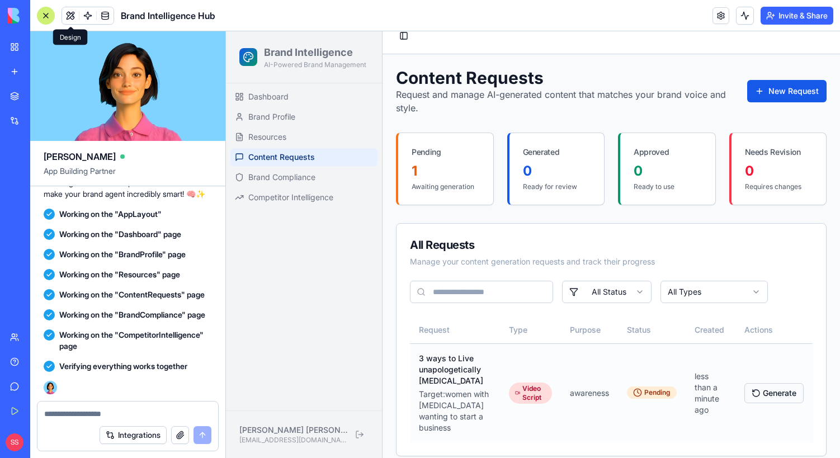
click at [785, 386] on button "Generate" at bounding box center [773, 393] width 59 height 20
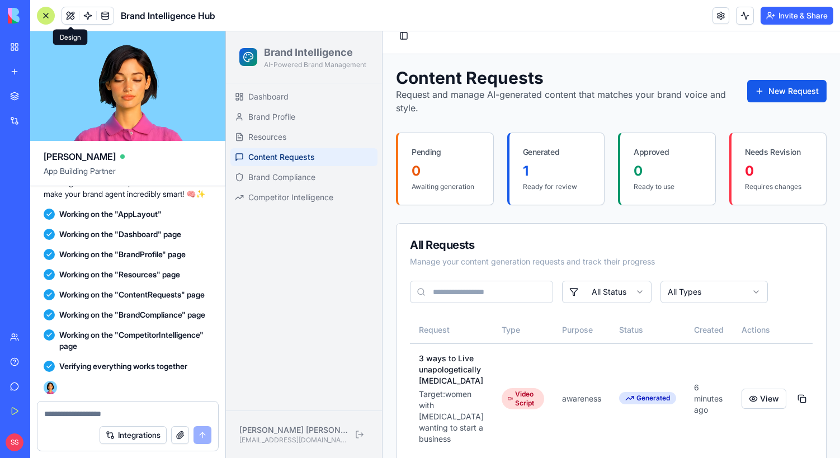
click at [523, 163] on div "1" at bounding box center [557, 171] width 68 height 18
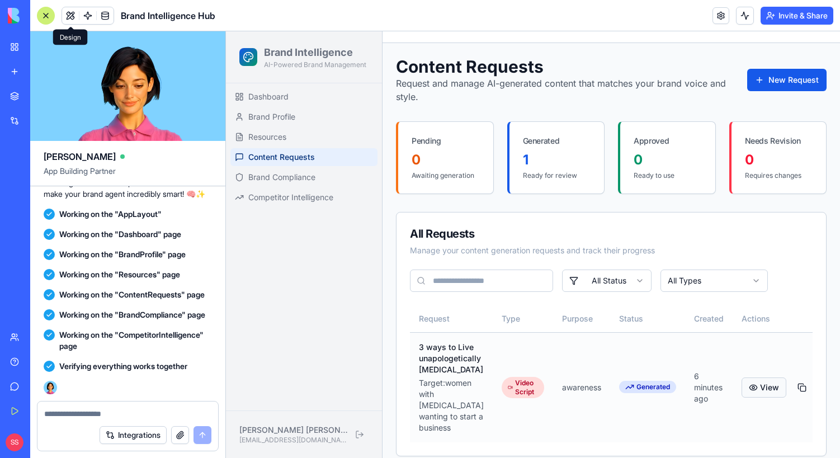
click at [762, 380] on button "View" at bounding box center [764, 387] width 45 height 20
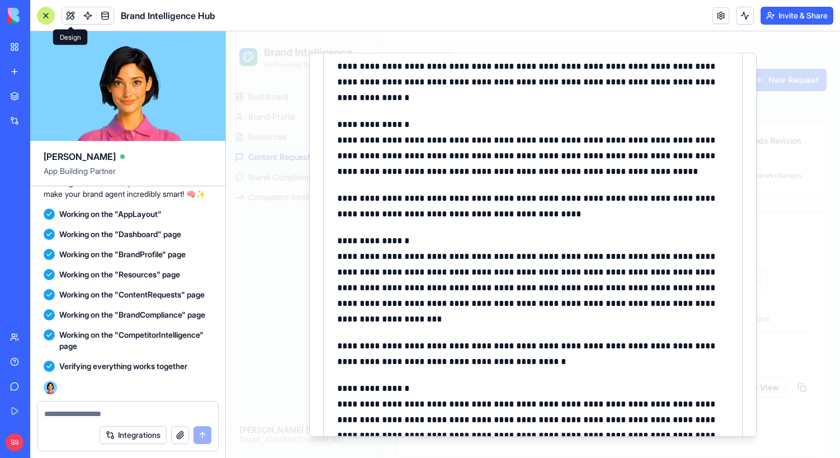
scroll to position [0, 0]
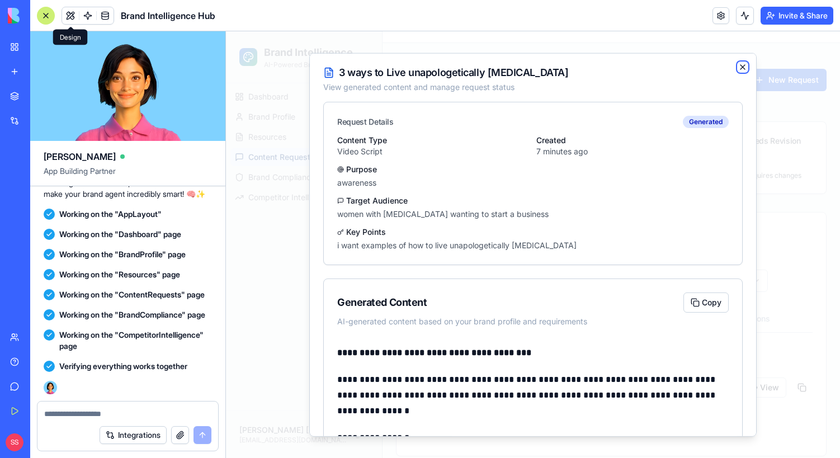
click at [745, 64] on icon "button" at bounding box center [742, 66] width 9 height 9
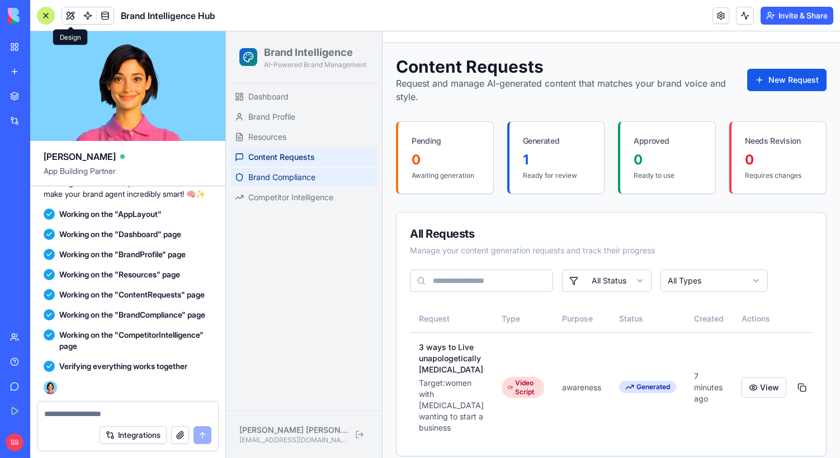
click at [311, 179] on span "Brand Compliance" at bounding box center [281, 177] width 67 height 11
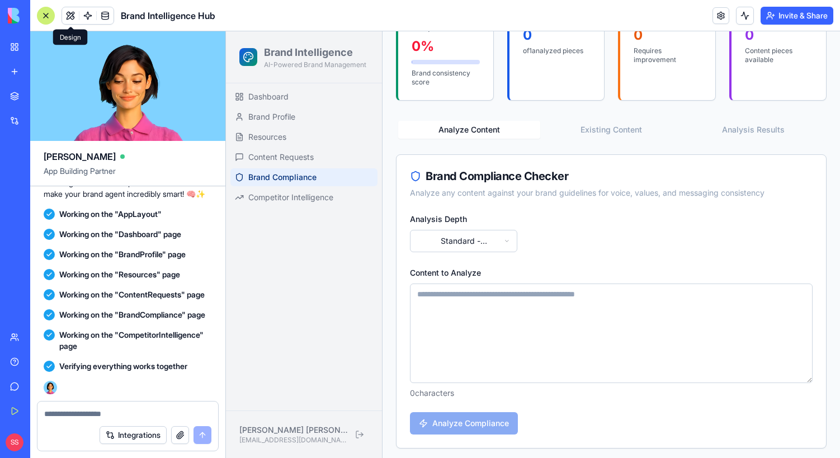
scroll to position [140, 0]
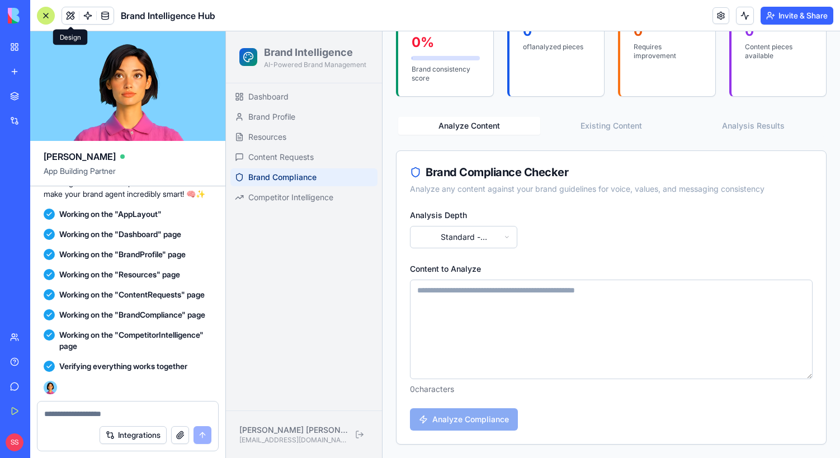
click at [450, 244] on html "Brand Intelligence AI-Powered Brand Management Dashboard Brand Profile Resource…" at bounding box center [533, 175] width 614 height 567
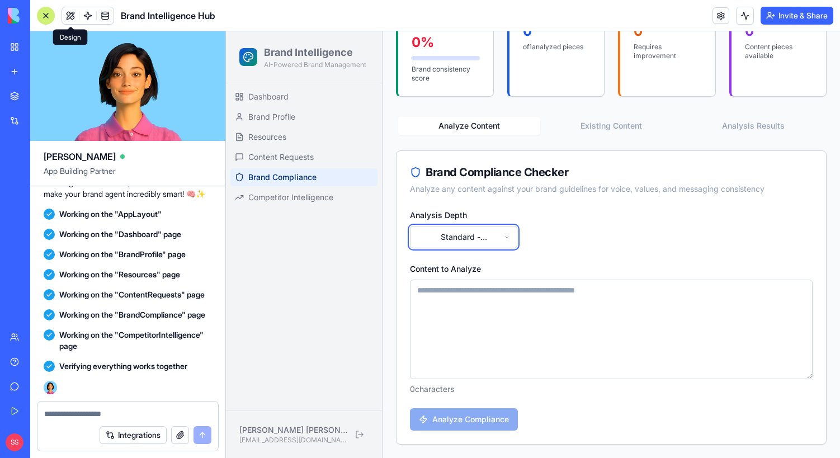
click at [590, 234] on html "Brand Intelligence AI-Powered Brand Management Dashboard Brand Profile Resource…" at bounding box center [533, 175] width 614 height 567
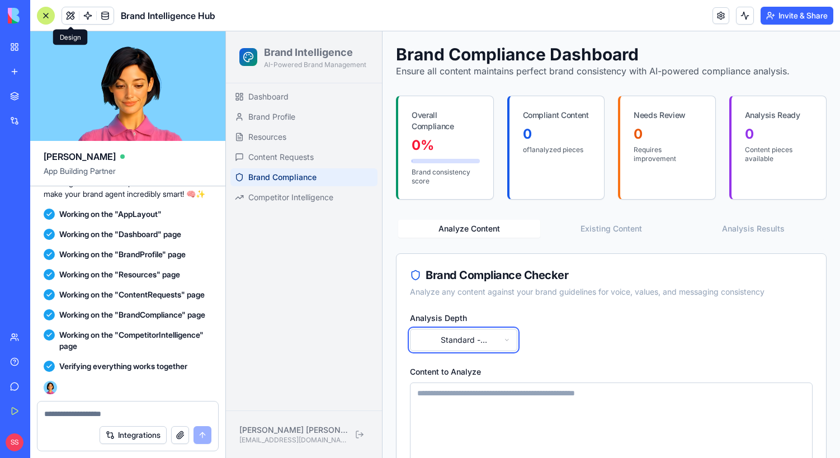
scroll to position [0, 0]
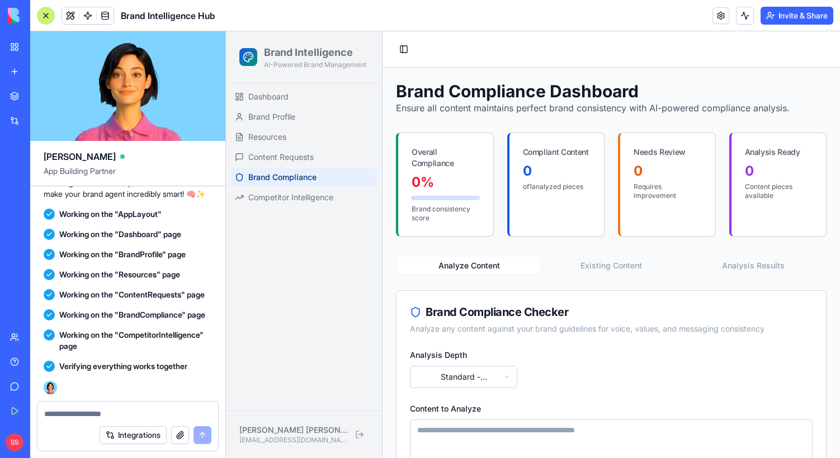
click at [48, 106] on link "Marketplace" at bounding box center [25, 96] width 45 height 22
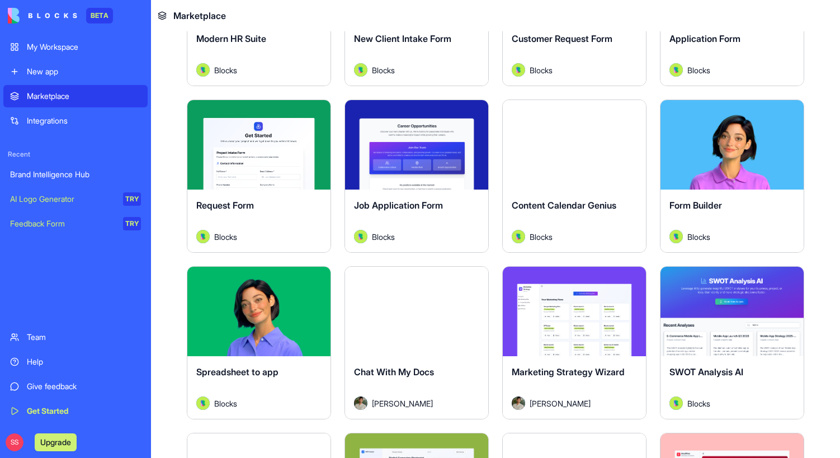
scroll to position [1325, 0]
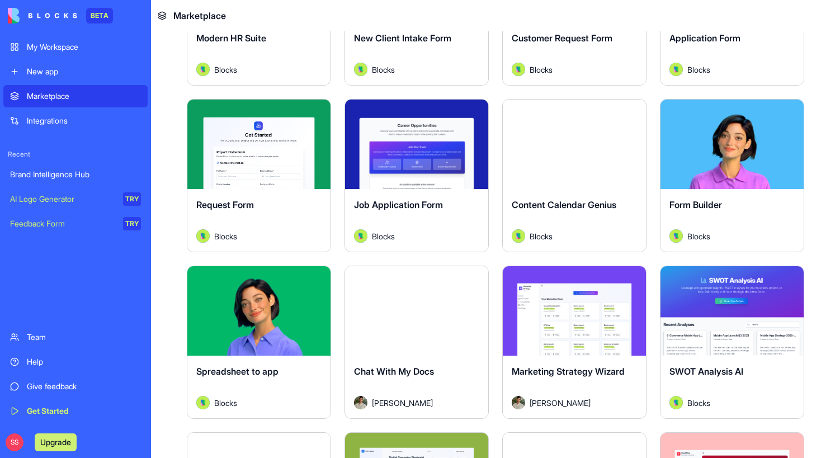
click at [563, 310] on button "Explore" at bounding box center [574, 311] width 84 height 22
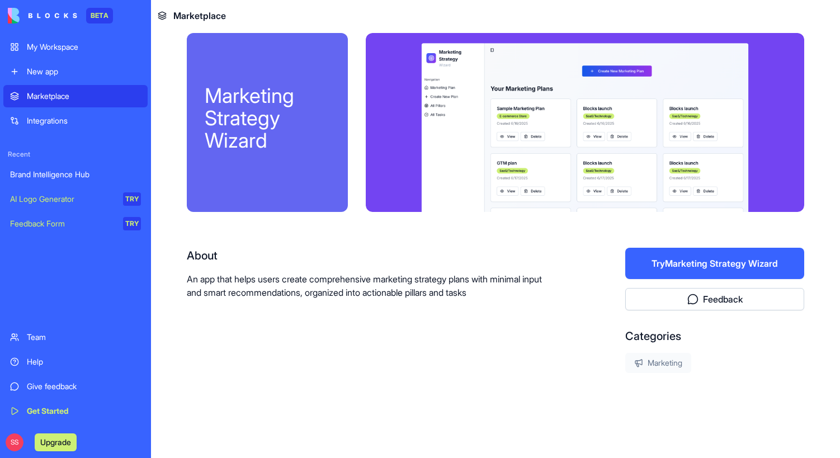
click at [719, 259] on button "Try Marketing Strategy Wizard" at bounding box center [714, 263] width 179 height 31
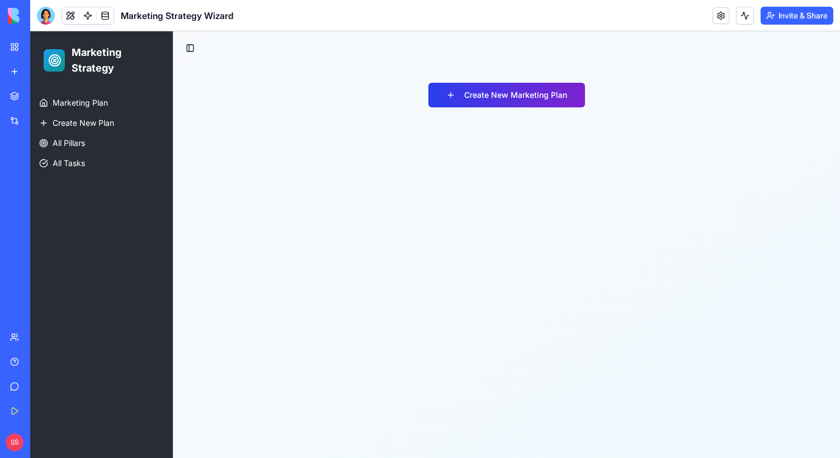
click at [498, 95] on button "Create New Marketing Plan" at bounding box center [506, 95] width 157 height 25
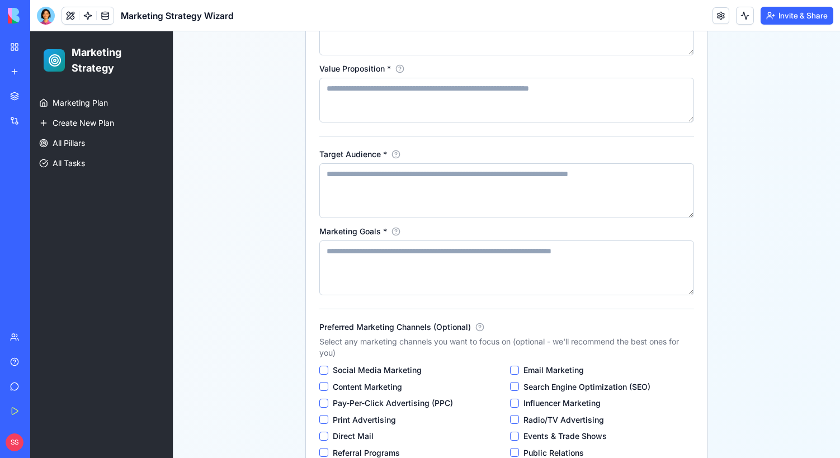
scroll to position [424, 0]
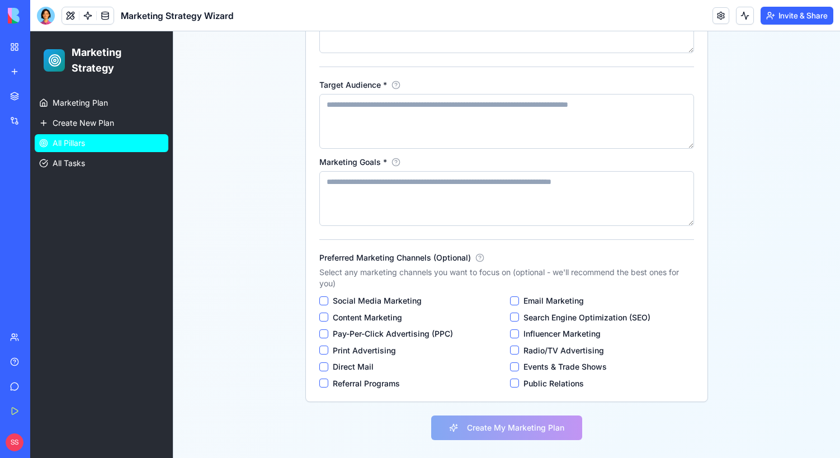
click at [74, 150] on link "All Pillars" at bounding box center [102, 143] width 134 height 18
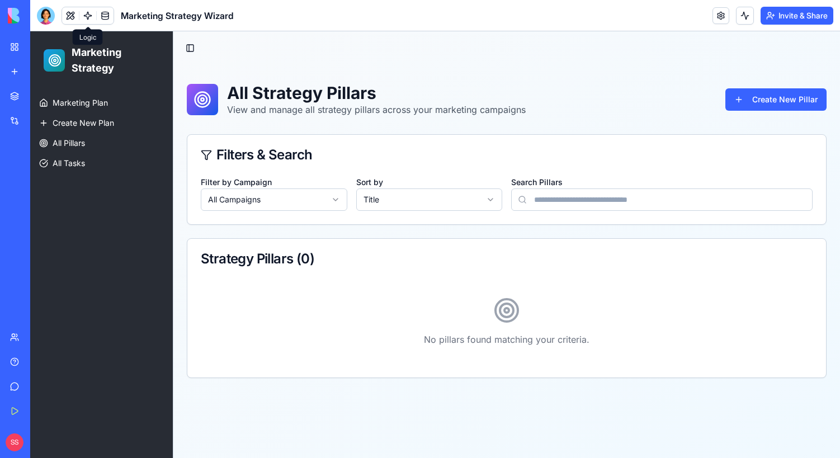
click at [87, 16] on link at bounding box center [87, 15] width 17 height 17
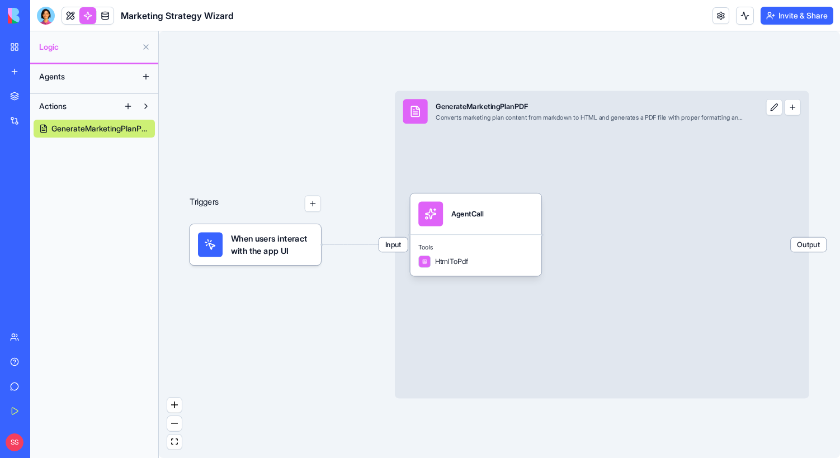
click at [141, 82] on button at bounding box center [146, 77] width 18 height 18
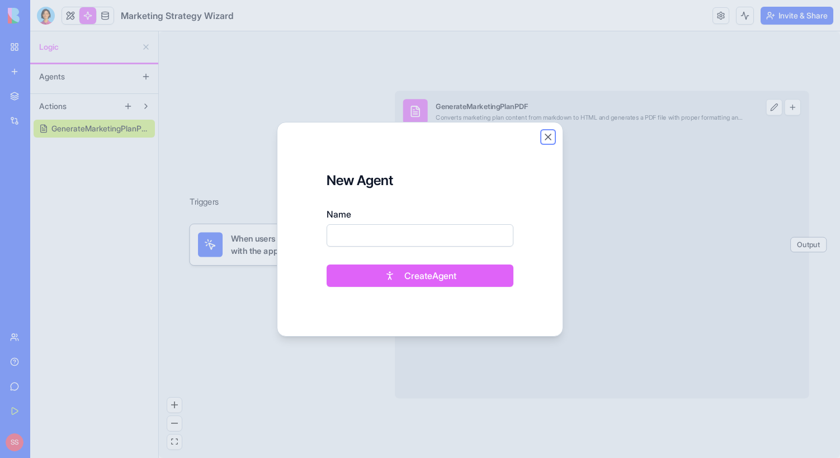
click at [548, 139] on button "Close" at bounding box center [547, 136] width 11 height 11
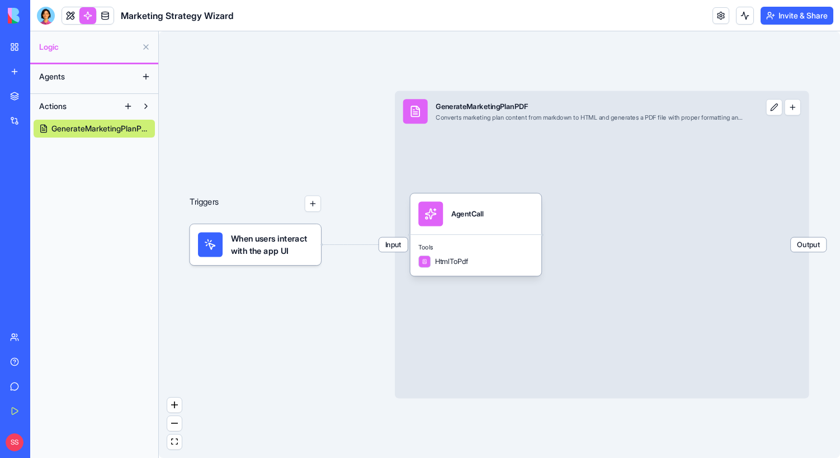
click at [145, 107] on button at bounding box center [146, 106] width 18 height 18
click at [133, 108] on button at bounding box center [128, 106] width 18 height 18
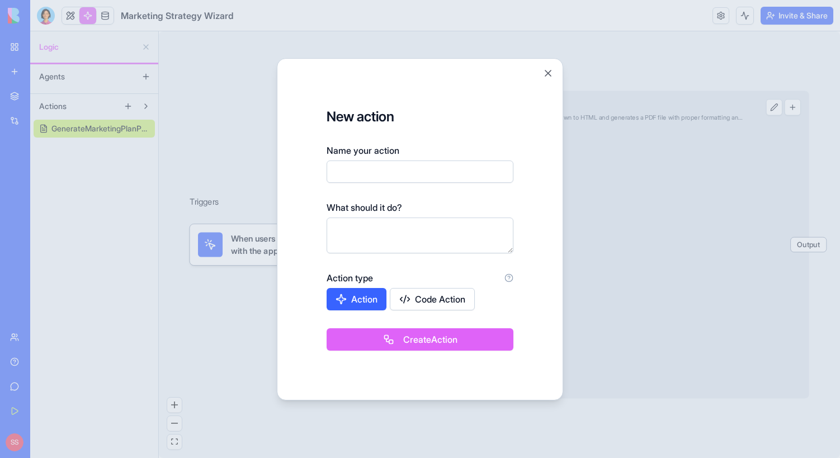
click at [143, 105] on div at bounding box center [420, 229] width 840 height 458
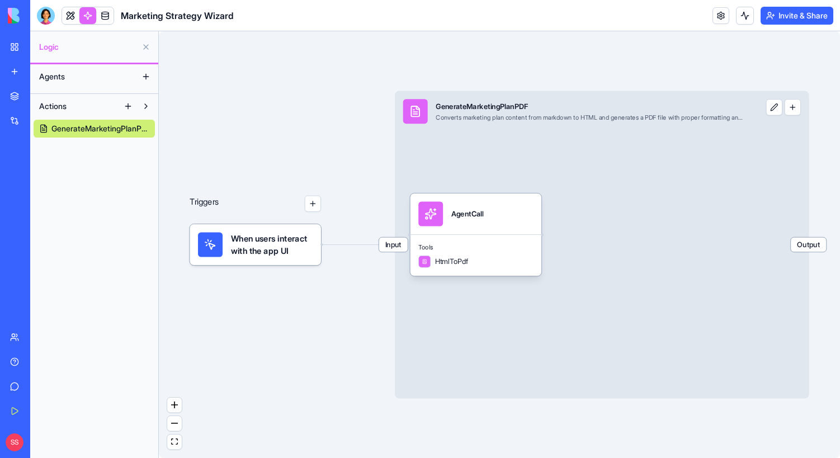
click at [144, 72] on button at bounding box center [146, 77] width 18 height 18
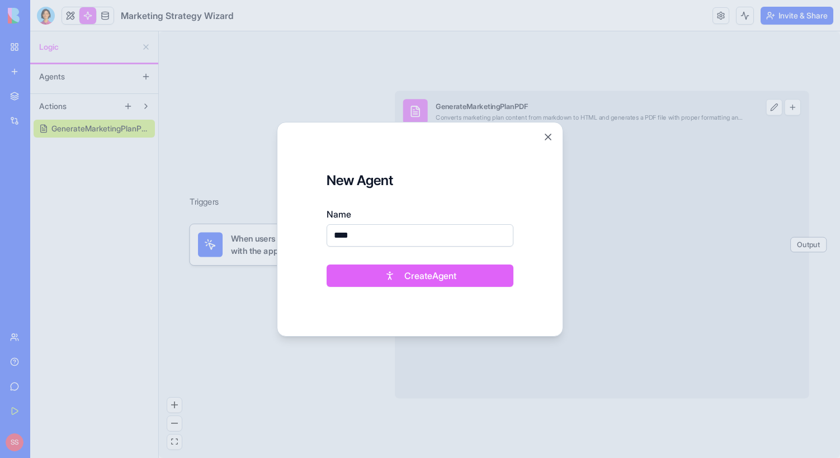
click at [327, 265] on button "Create Agent" at bounding box center [420, 276] width 187 height 22
type input "*****"
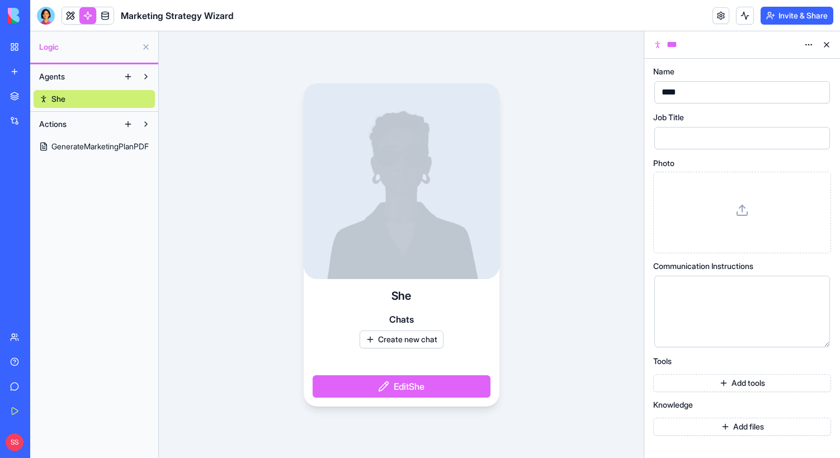
click at [715, 384] on button "Add tools" at bounding box center [742, 383] width 178 height 18
